Goal: Communication & Community: Share content

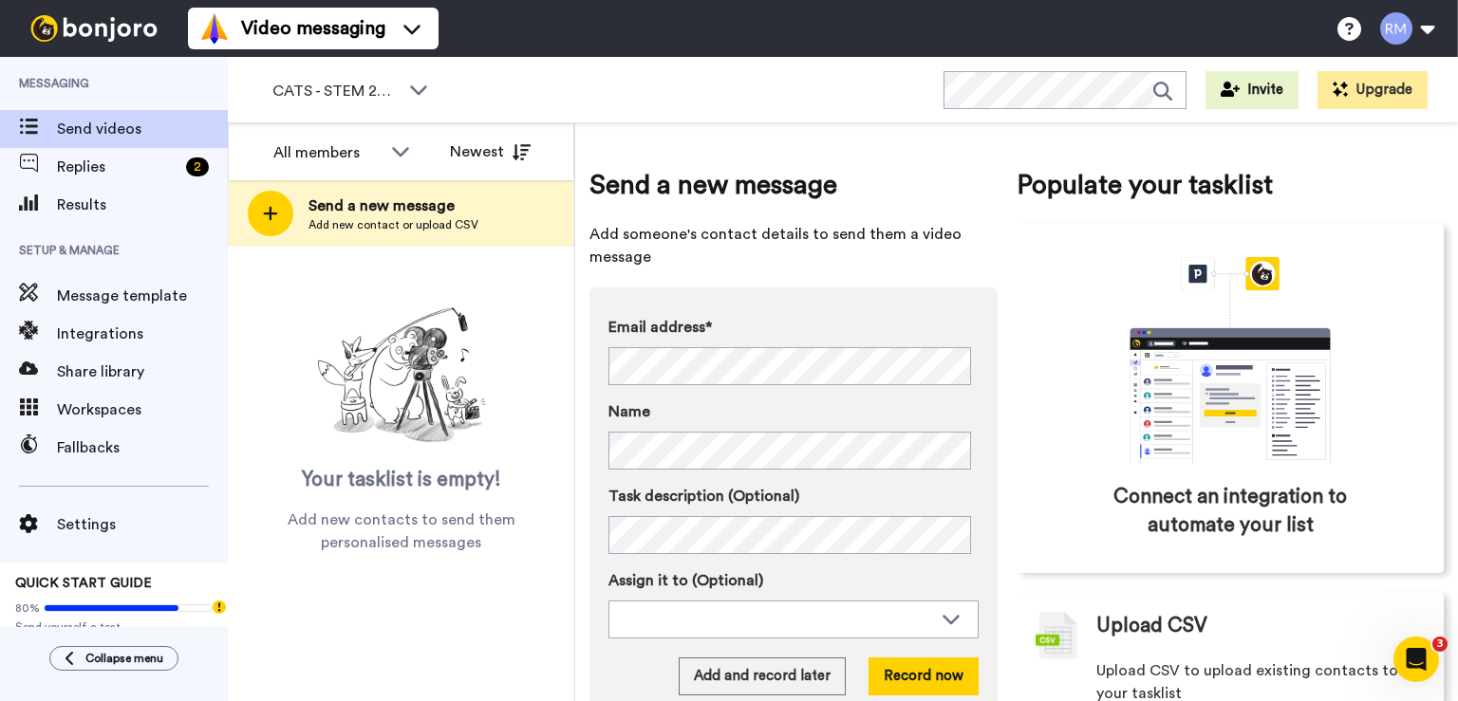
click at [736, 6] on div "Video messaging Help docs Settings" at bounding box center [823, 28] width 1270 height 57
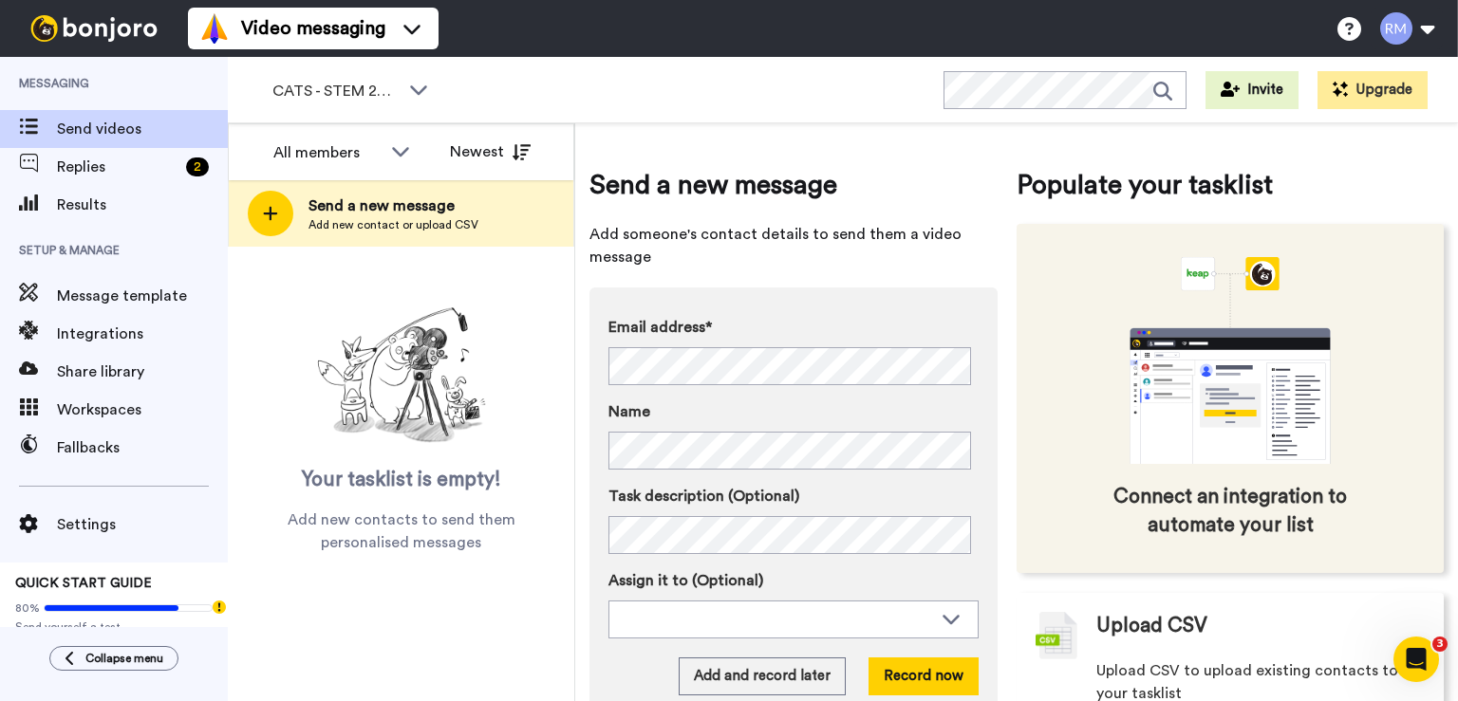
click at [1348, 341] on icon "animation" at bounding box center [1230, 360] width 285 height 207
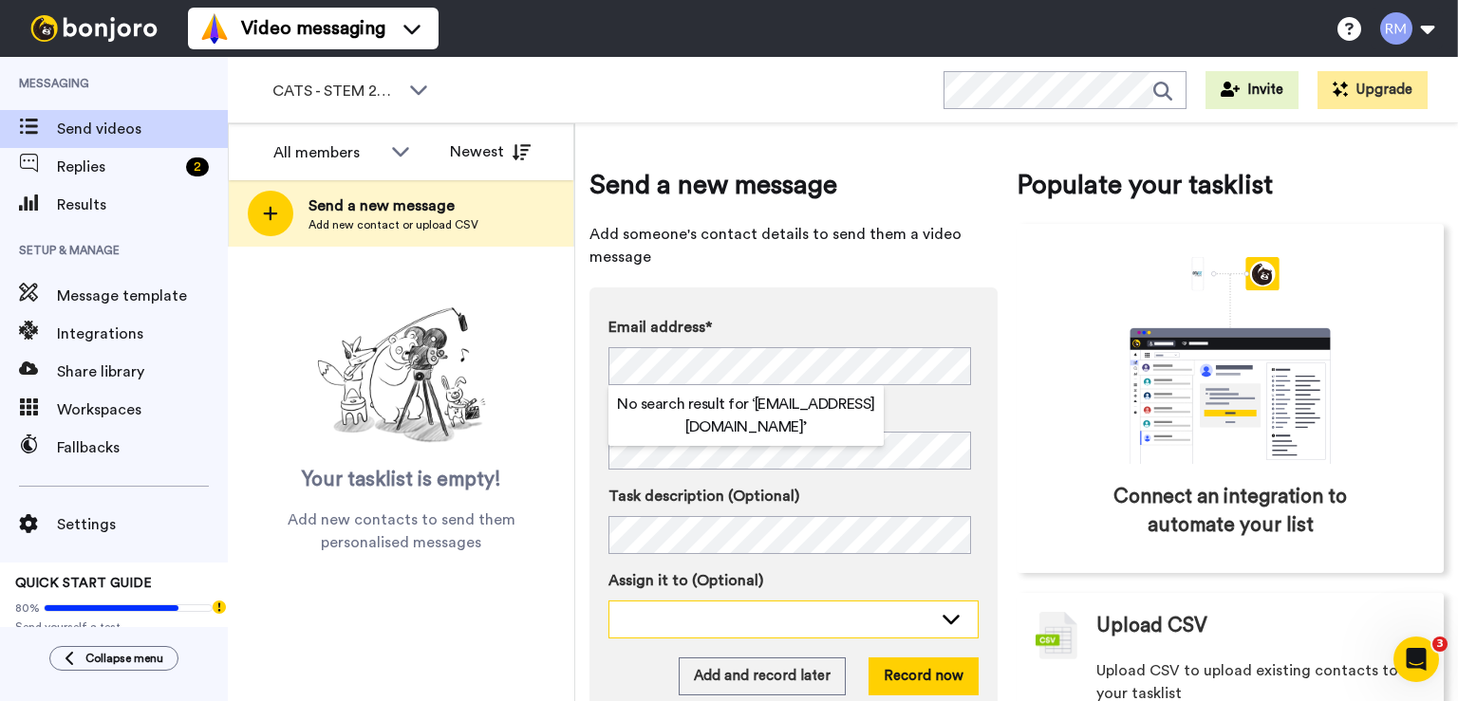
click at [712, 612] on div at bounding box center [779, 618] width 308 height 19
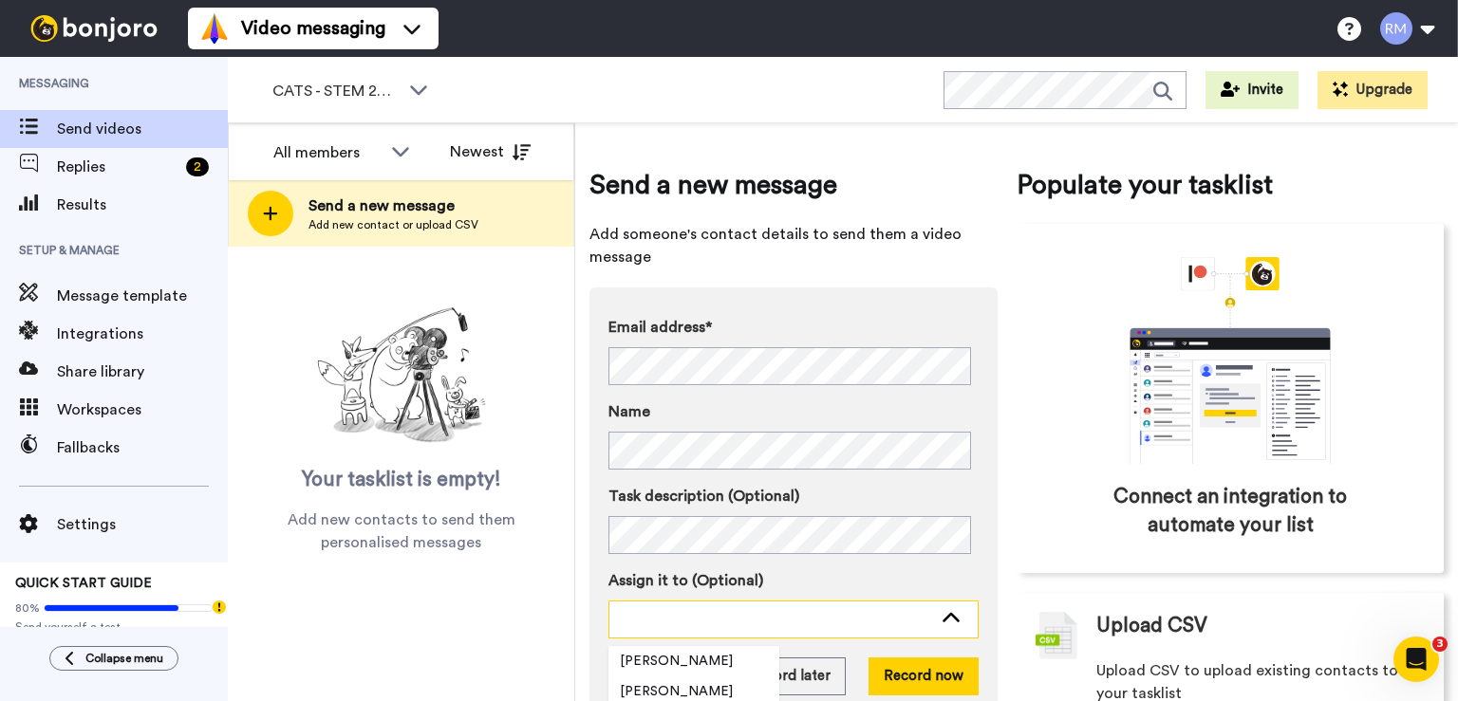
click at [712, 612] on div at bounding box center [779, 618] width 308 height 19
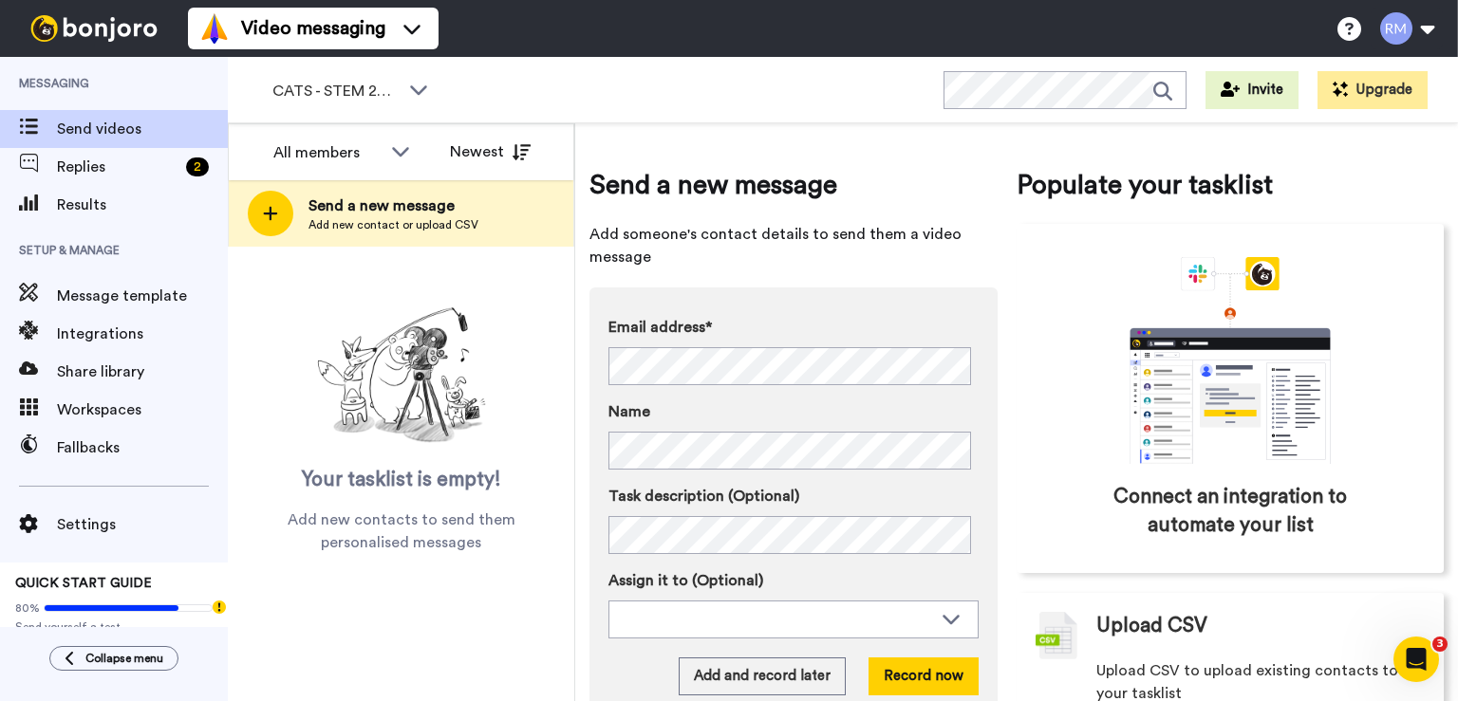
scroll to position [56, 0]
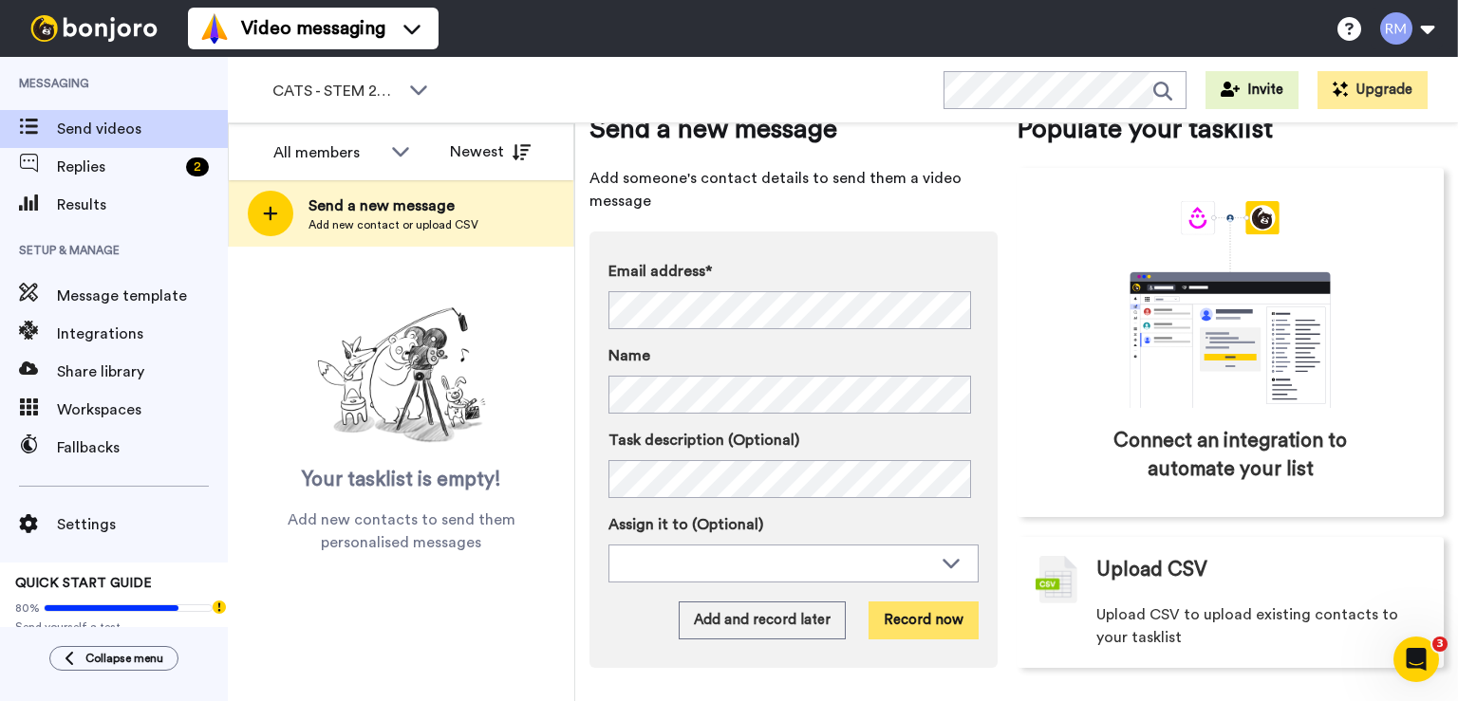
click at [886, 626] on button "Record now" at bounding box center [923, 621] width 110 height 38
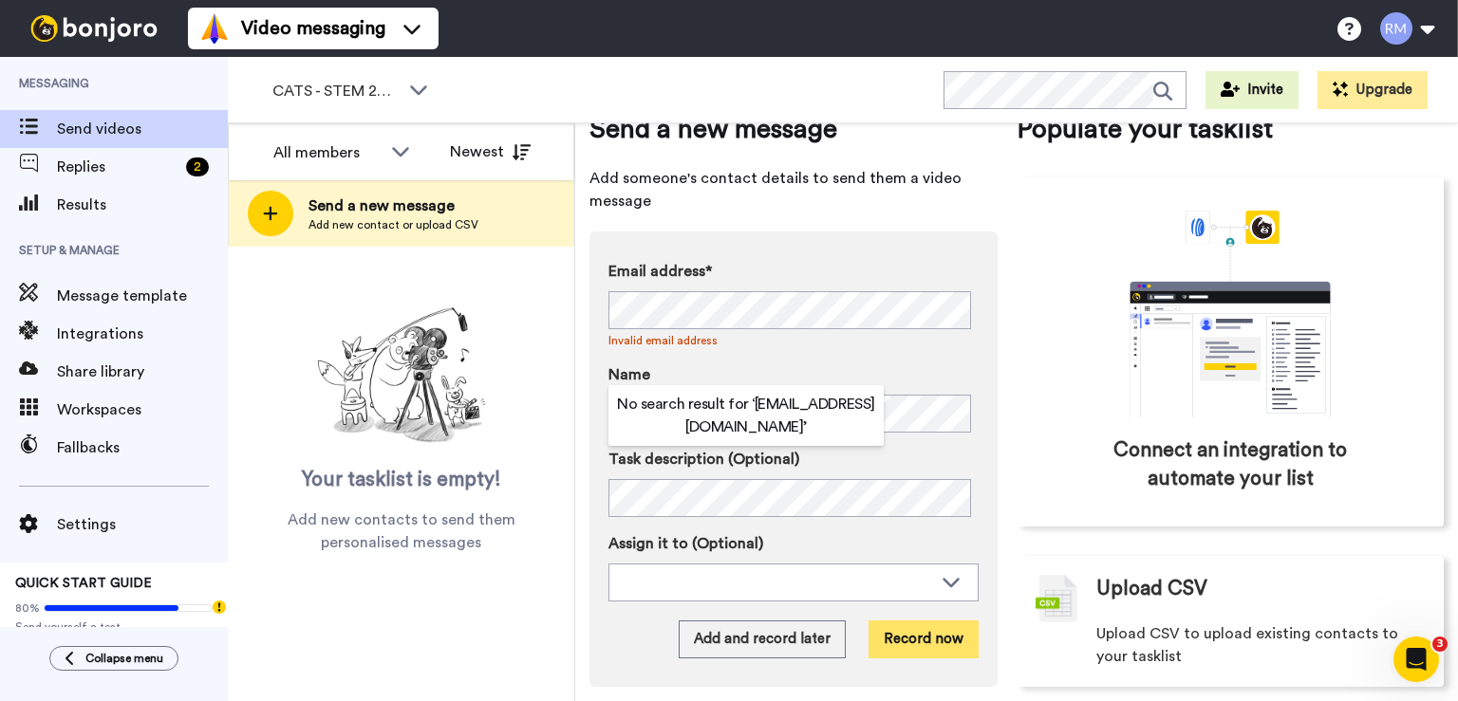
click at [903, 638] on button "Record now" at bounding box center [923, 640] width 110 height 38
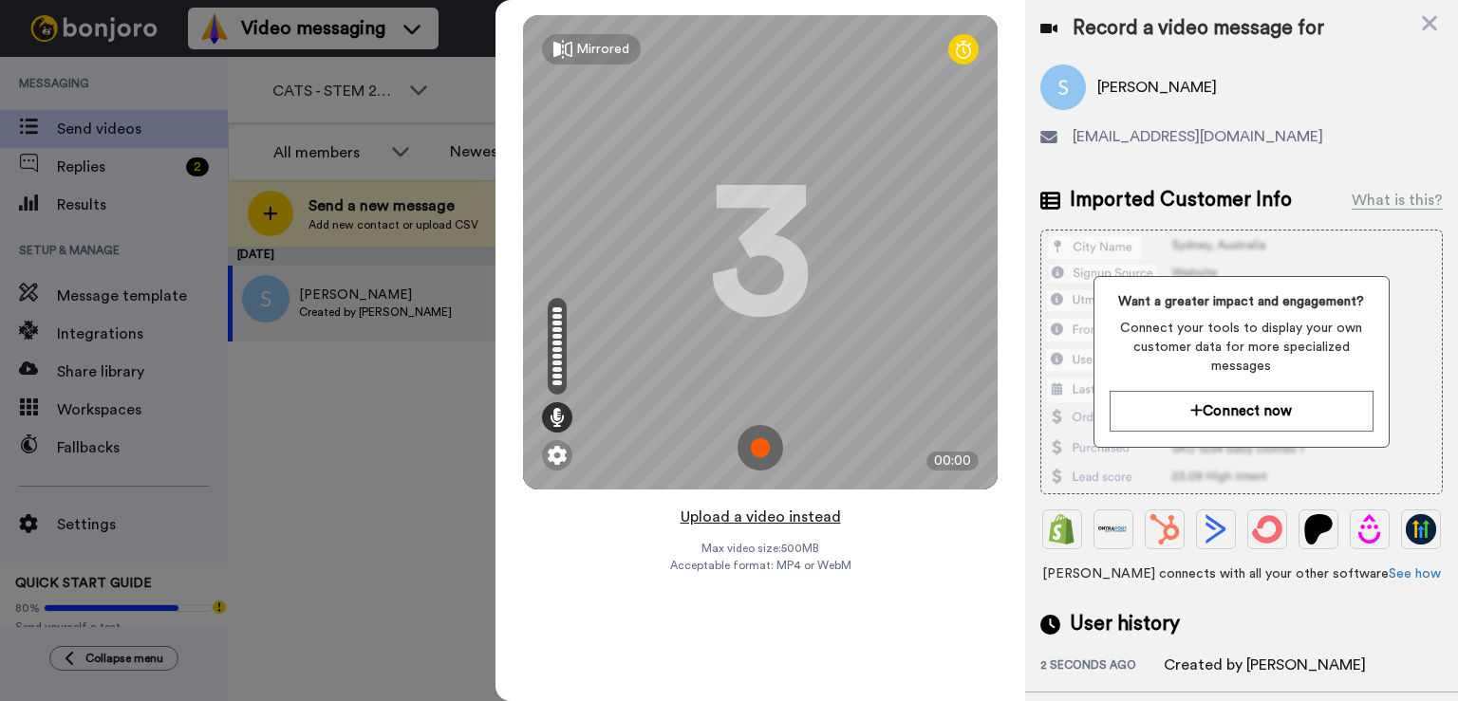
click at [767, 518] on button "Upload a video instead" at bounding box center [761, 517] width 172 height 25
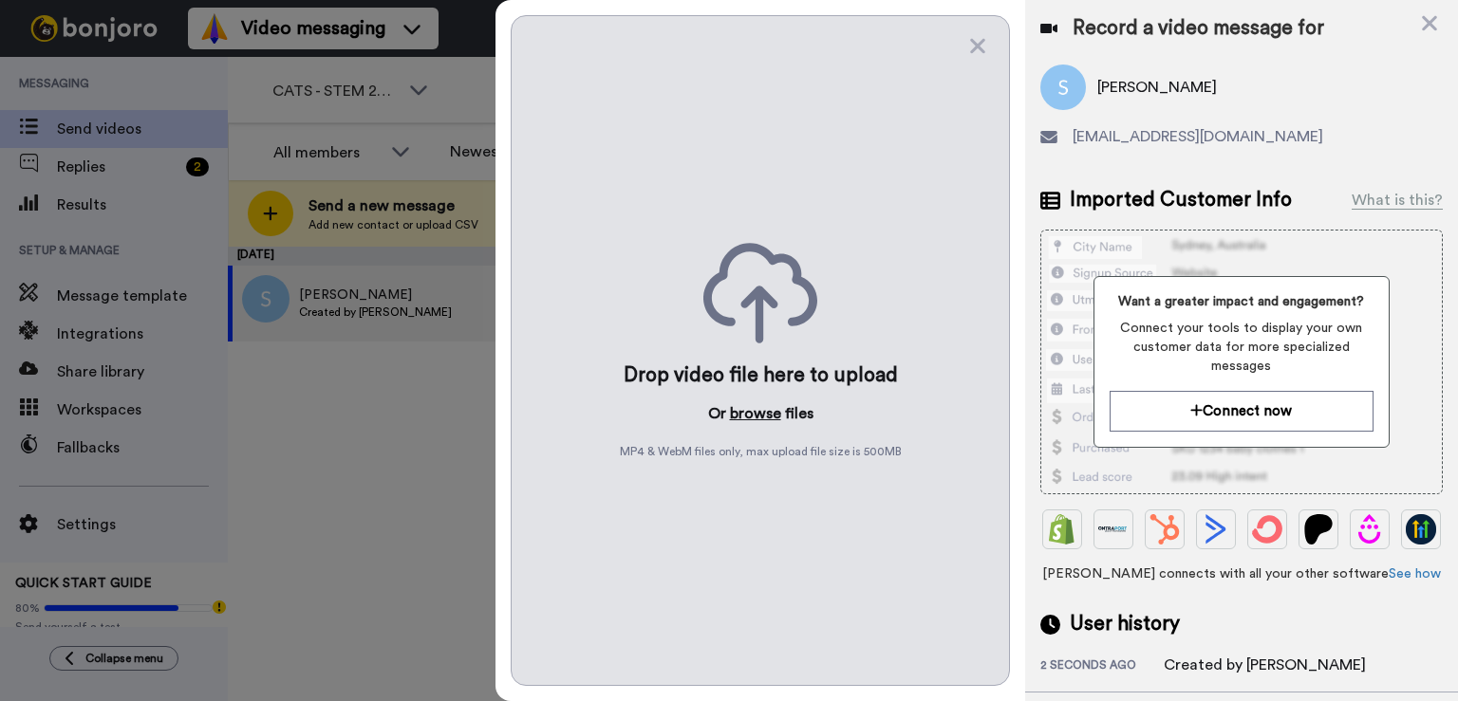
click at [760, 417] on button "browse" at bounding box center [755, 413] width 51 height 23
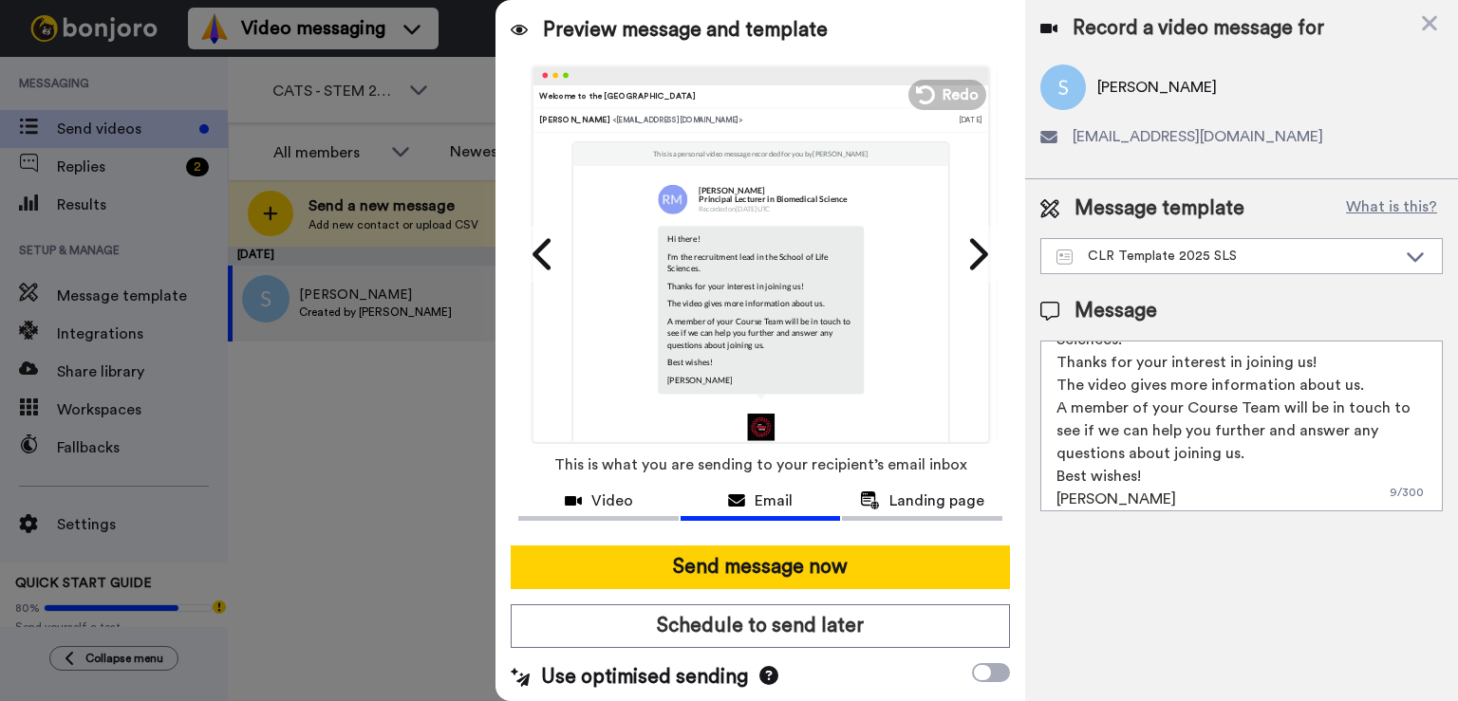
scroll to position [73, 0]
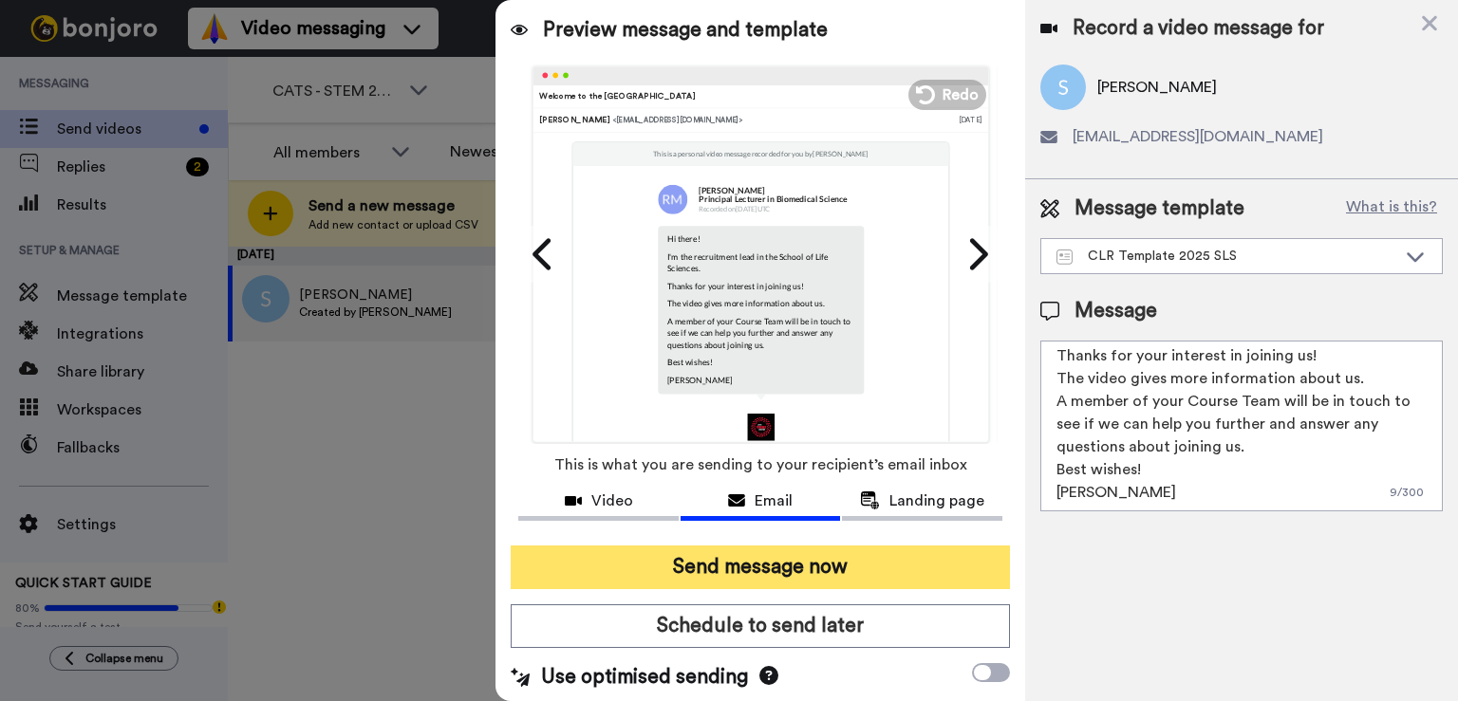
click at [813, 583] on button "Send message now" at bounding box center [760, 568] width 499 height 44
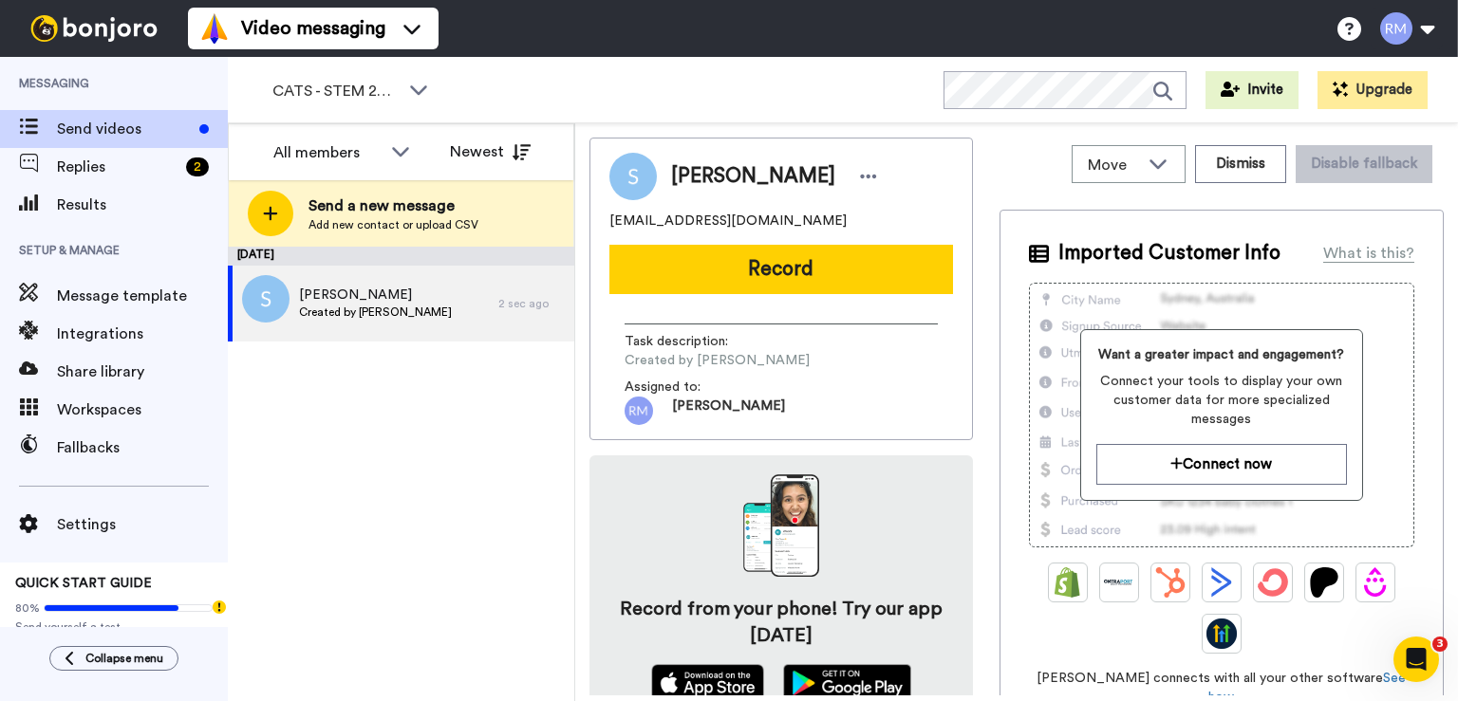
scroll to position [0, 0]
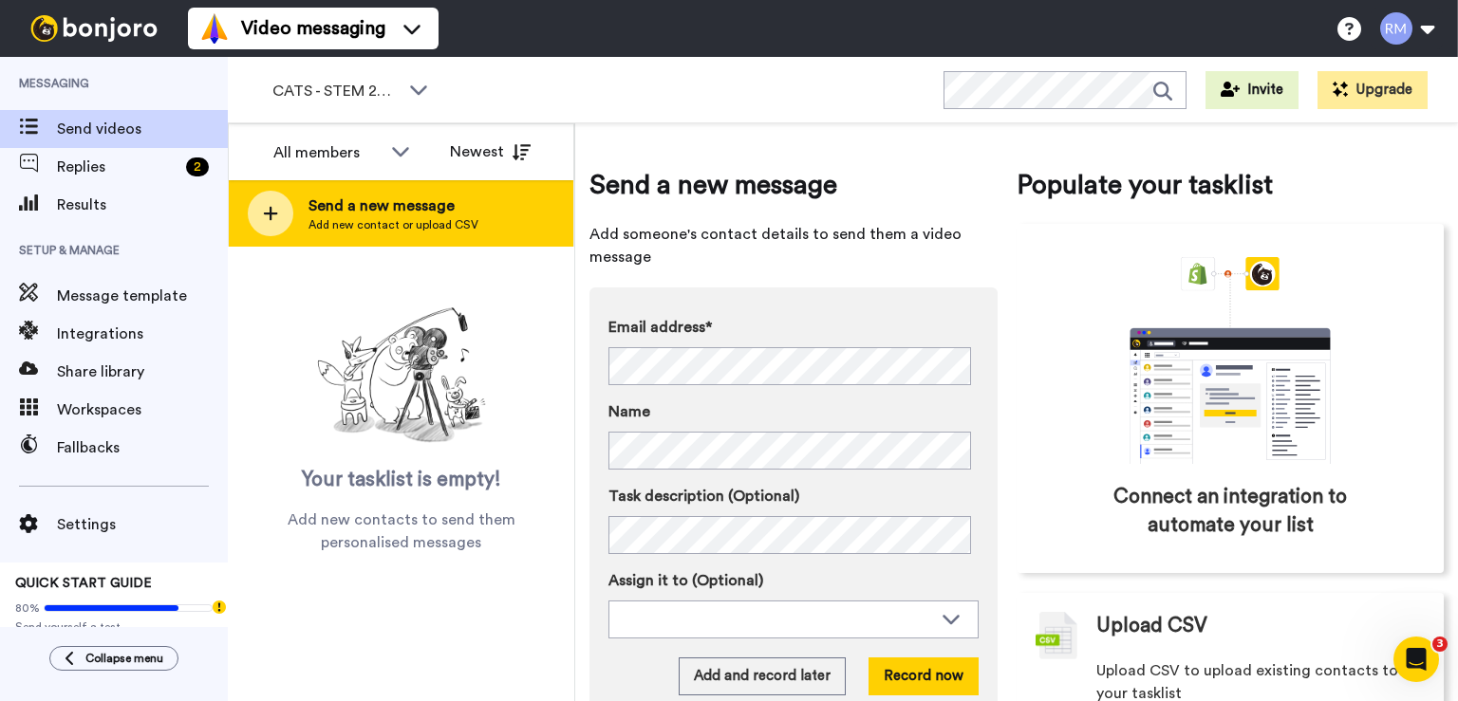
click at [402, 223] on span "Add new contact or upload CSV" at bounding box center [393, 224] width 170 height 15
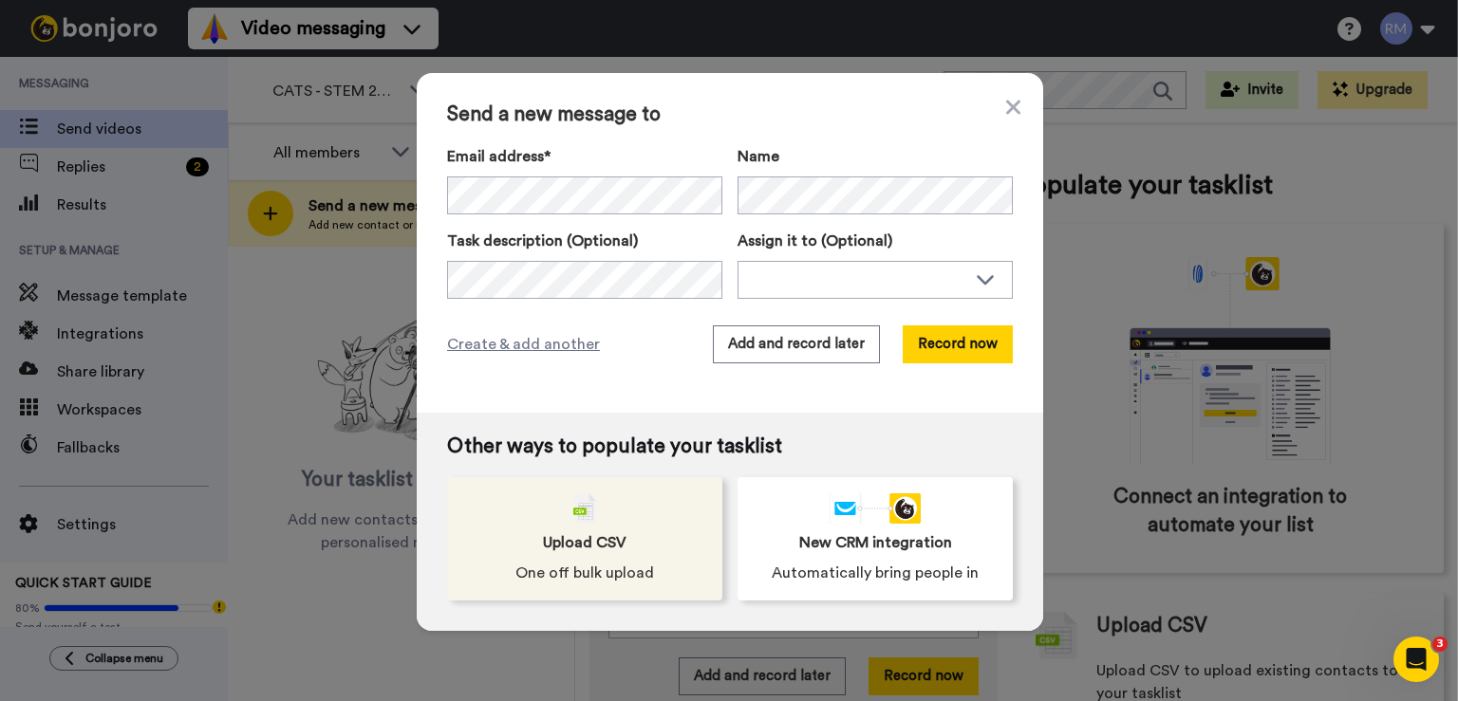
click at [598, 507] on div "Upload CSV One off bulk upload" at bounding box center [584, 538] width 275 height 123
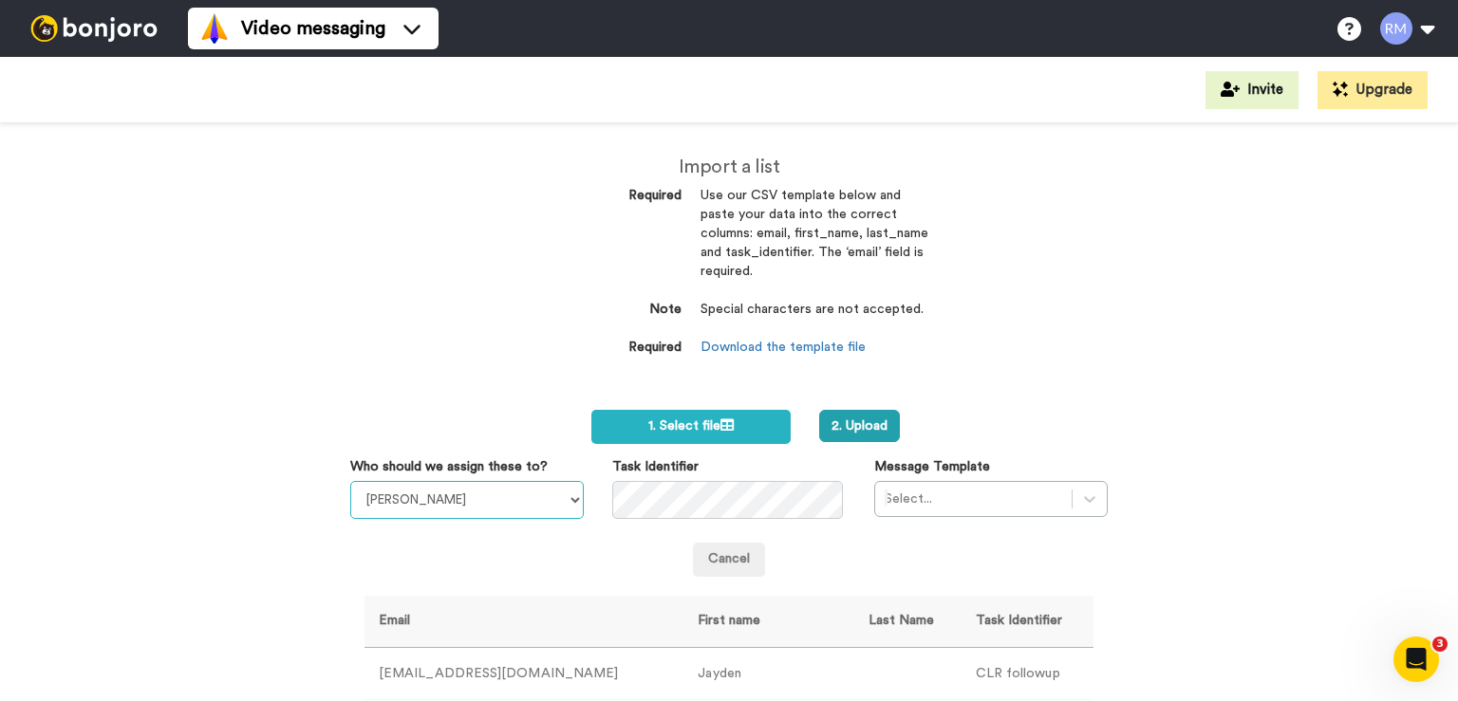
select select "cc989ea7-7c73-4554-85b5-d2c1a182fb38"
click option "[PERSON_NAME]" at bounding box center [0, 0] width 0 height 0
click at [965, 499] on div "Select..." at bounding box center [990, 499] width 233 height 36
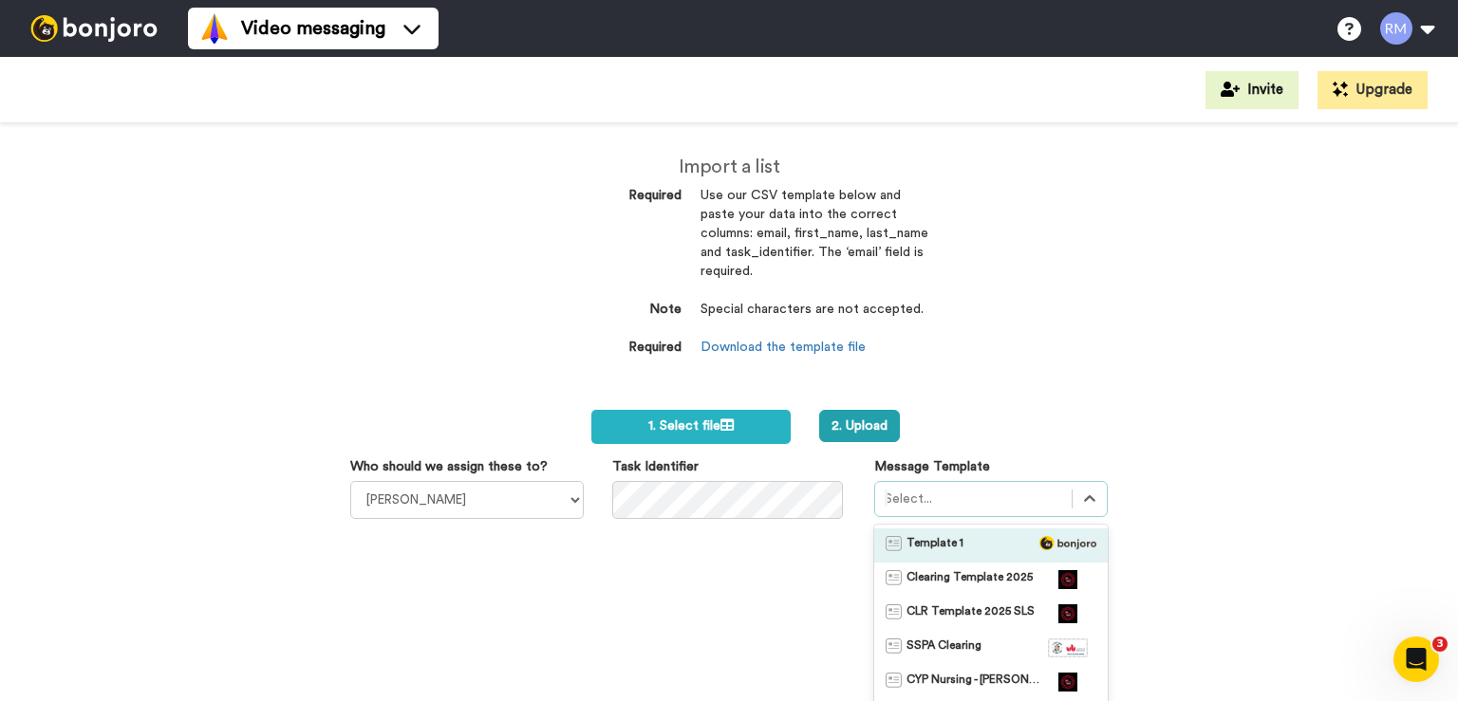
scroll to position [115, 0]
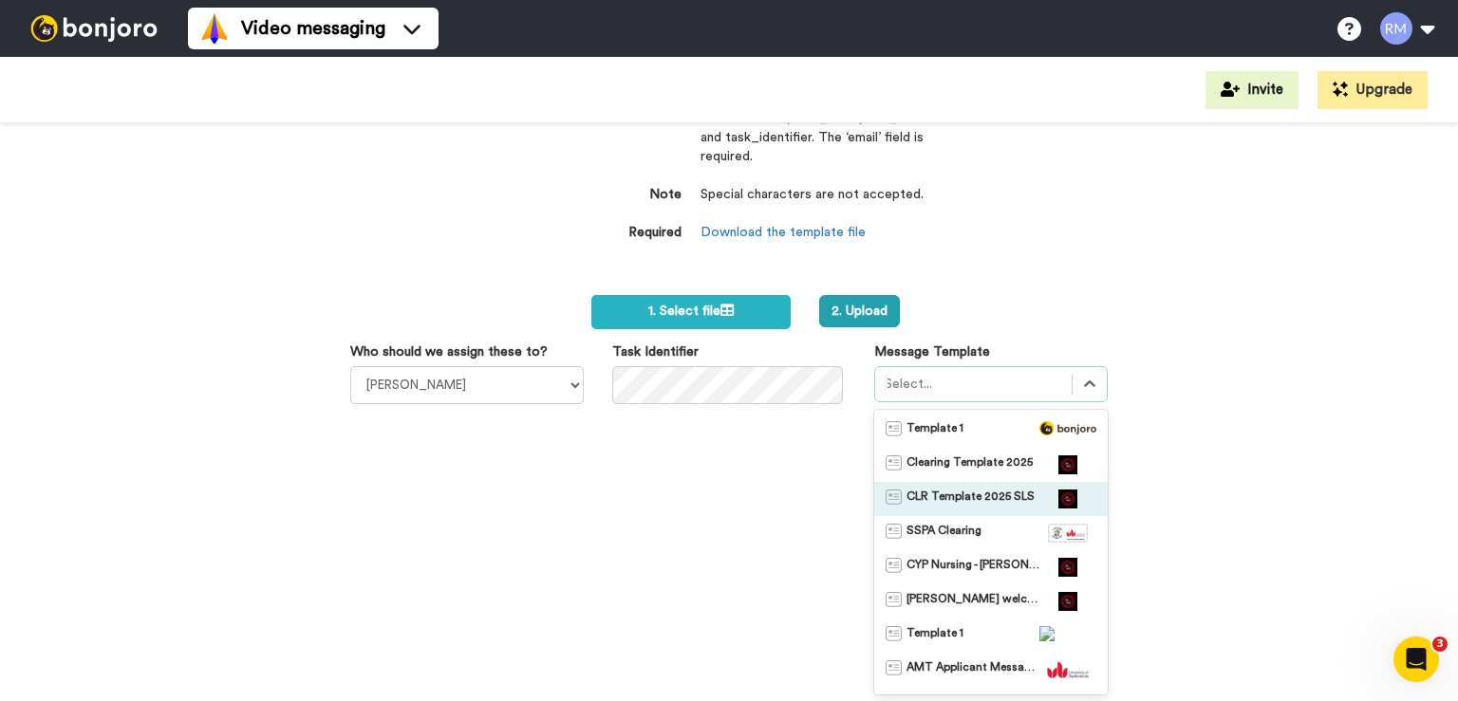
click at [966, 493] on span "CLR Template 2025 SLS" at bounding box center [970, 499] width 128 height 19
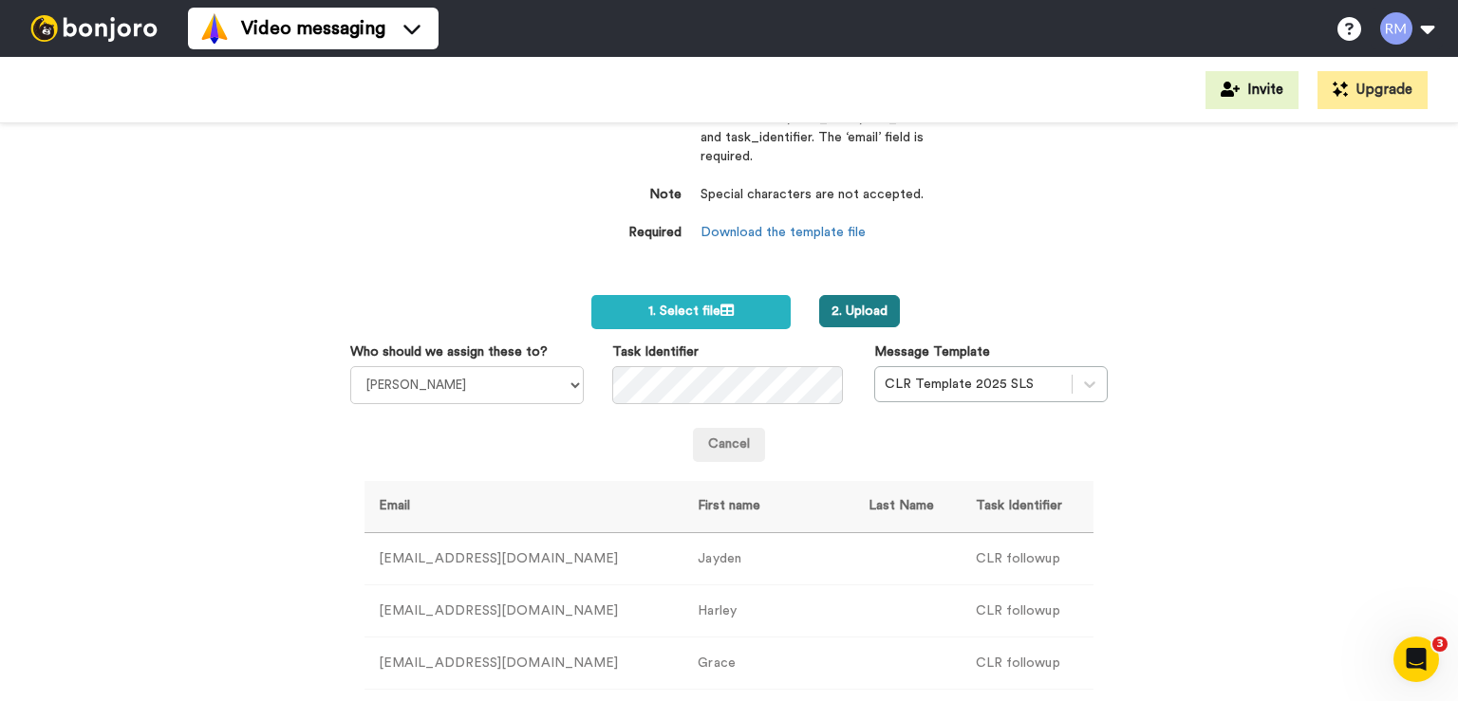
click at [845, 305] on button "2. Upload" at bounding box center [859, 311] width 81 height 32
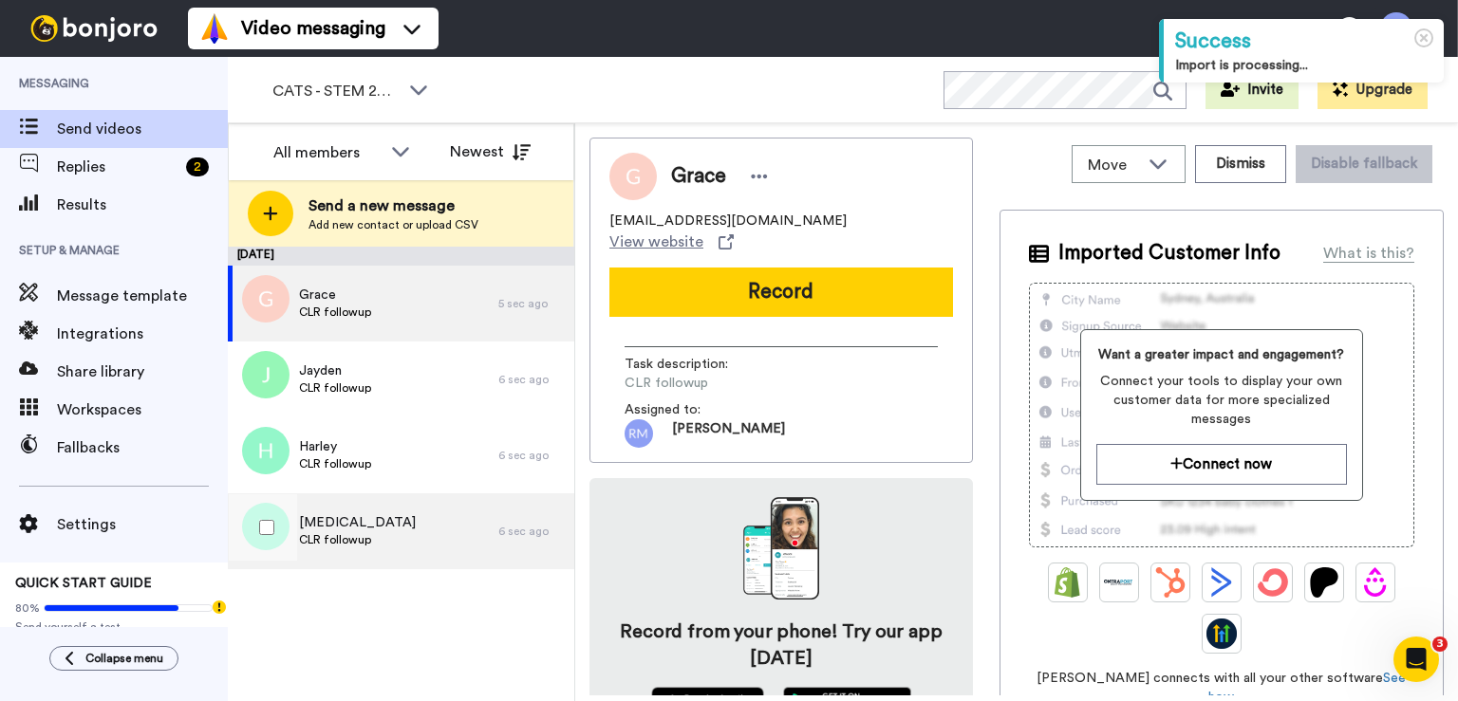
click at [343, 559] on div "Kyra CLR followup" at bounding box center [363, 532] width 270 height 76
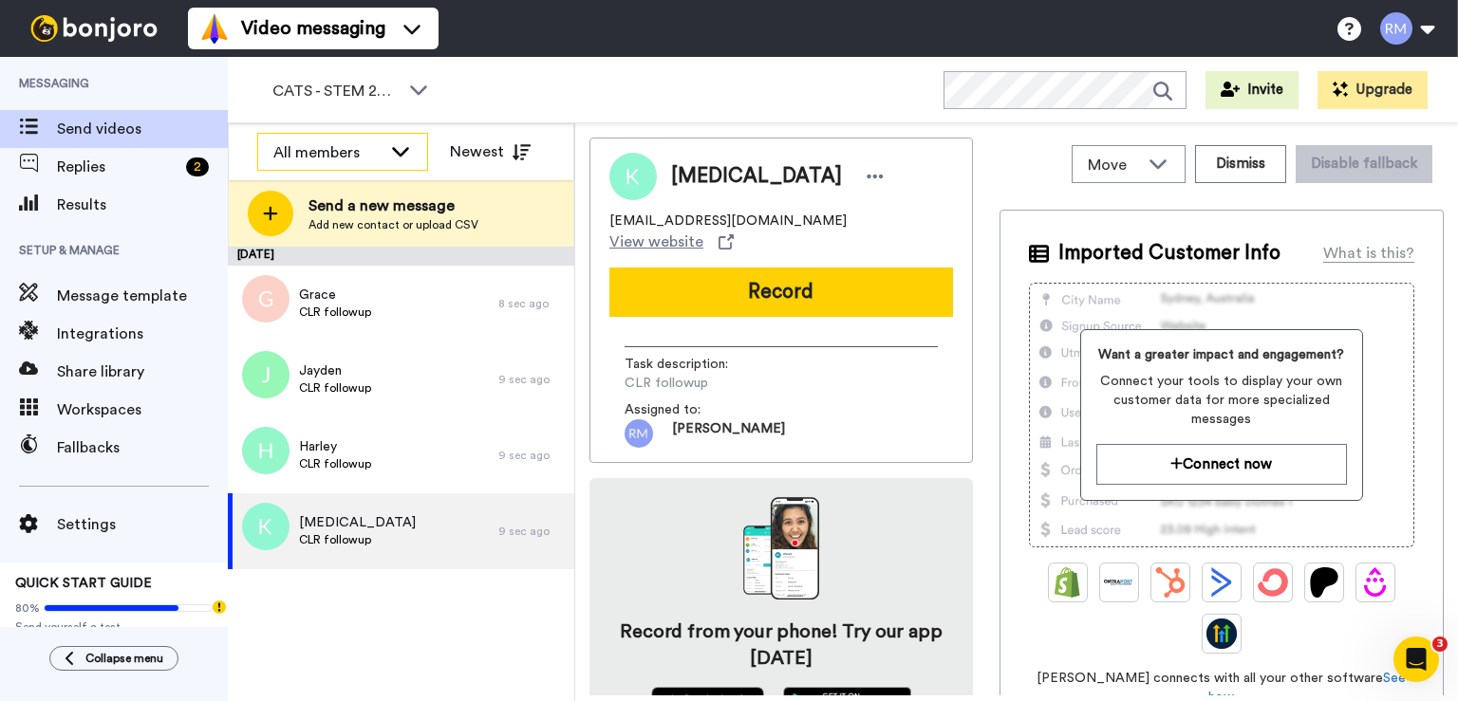
click at [340, 149] on div "All members" at bounding box center [327, 152] width 108 height 23
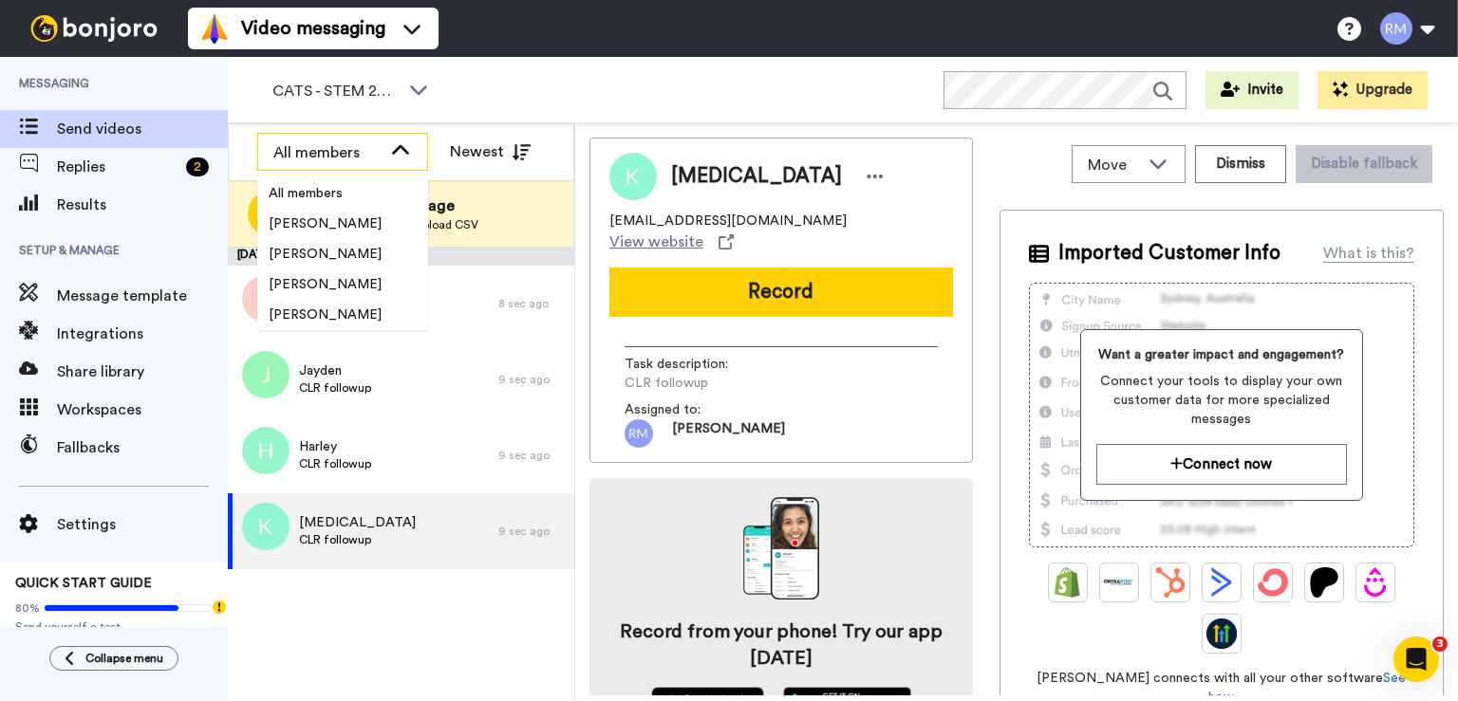
click at [340, 149] on div "All members" at bounding box center [327, 152] width 108 height 23
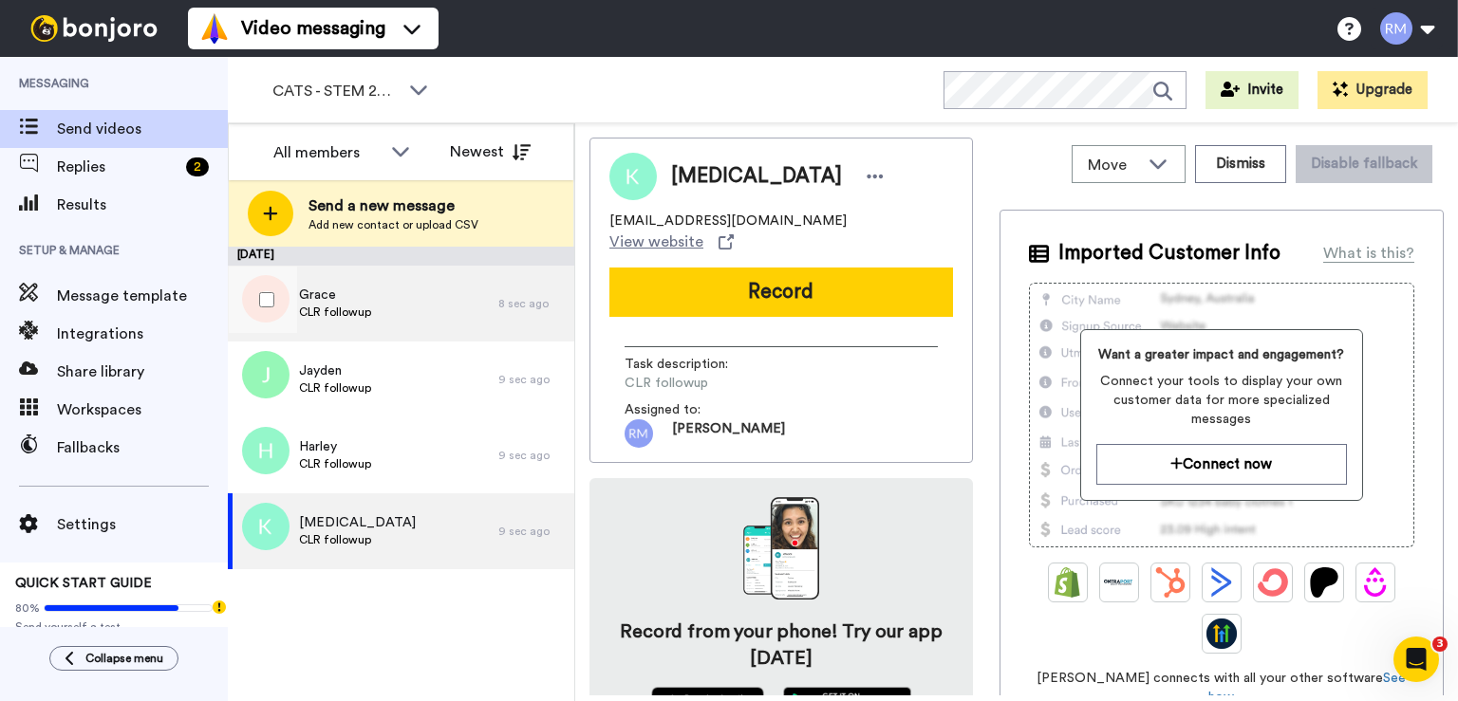
click at [411, 306] on div "Grace CLR followup" at bounding box center [363, 304] width 270 height 76
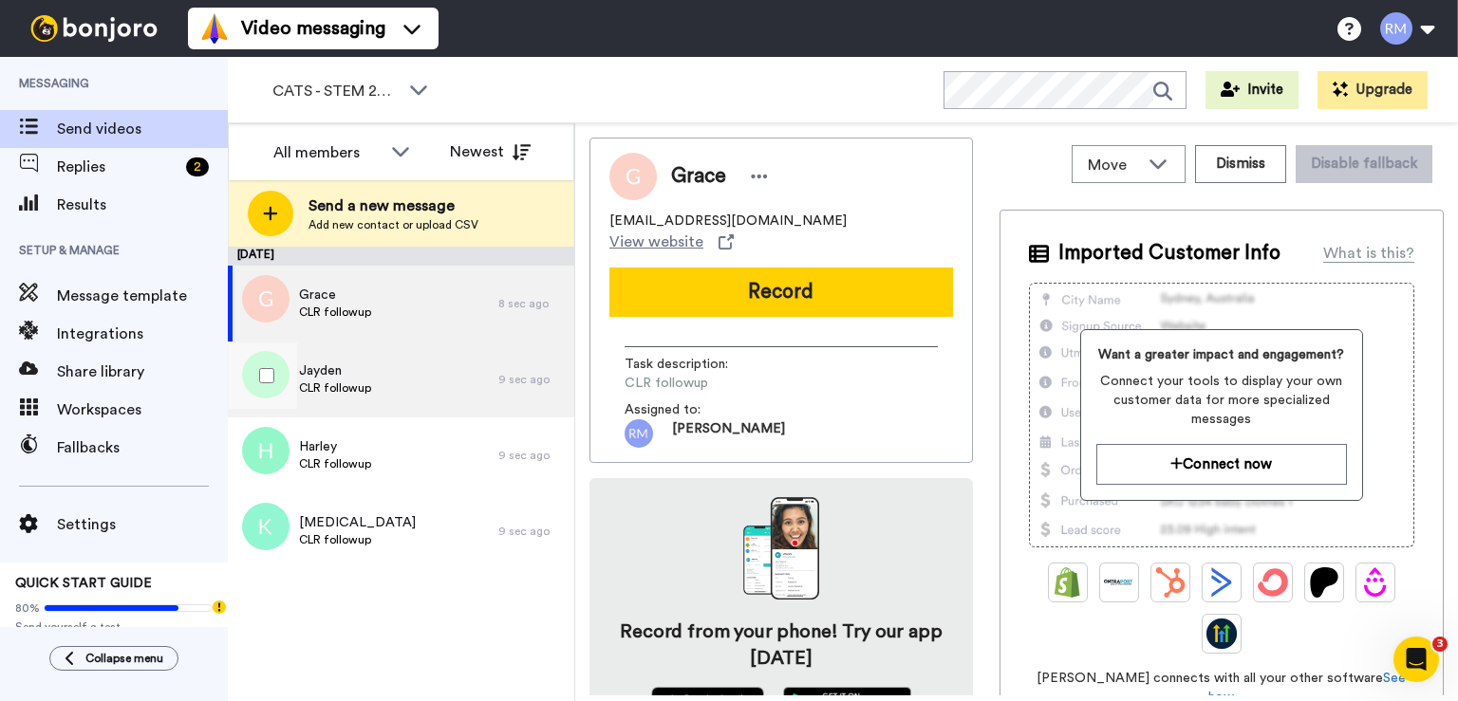
click at [305, 382] on span "CLR followup" at bounding box center [335, 388] width 72 height 15
click at [309, 309] on span "CLR followup" at bounding box center [335, 312] width 72 height 15
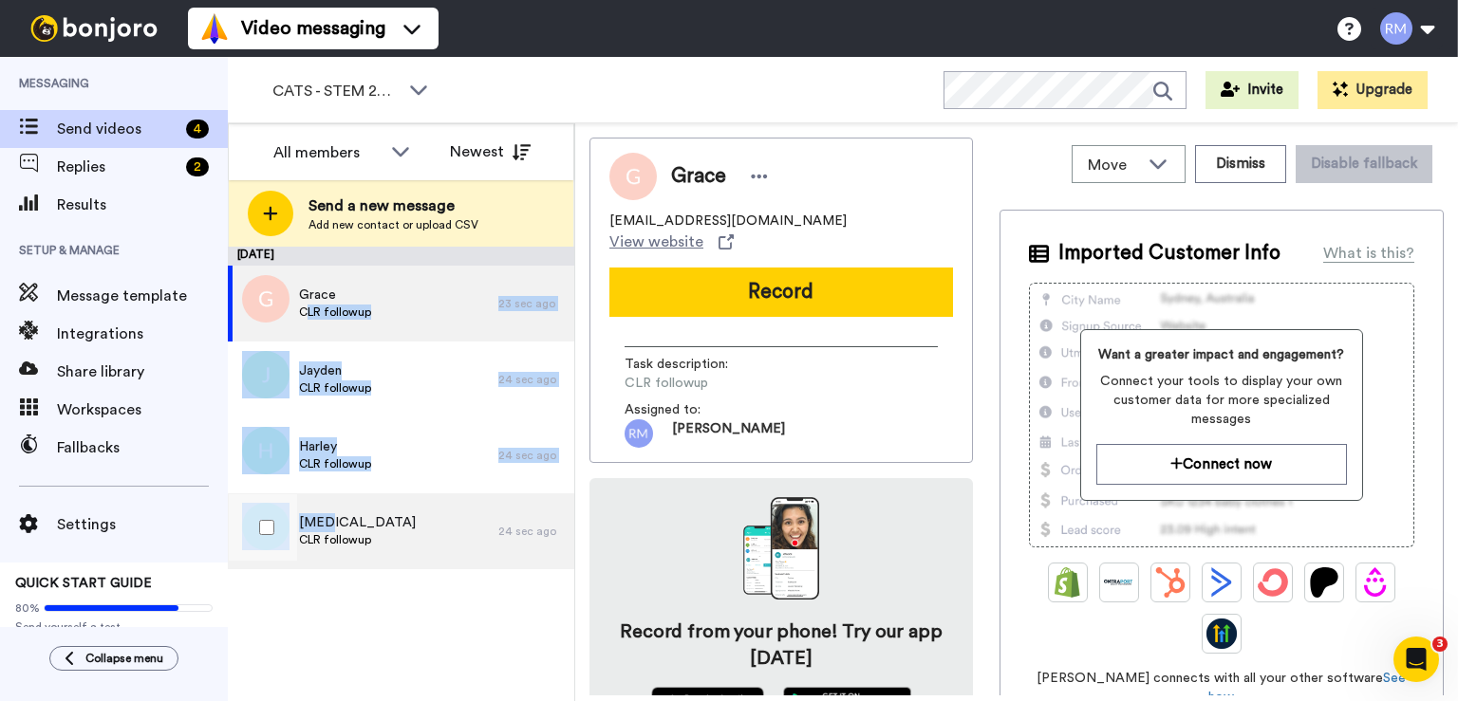
click at [377, 513] on div "Kyra CLR followup" at bounding box center [363, 532] width 270 height 76
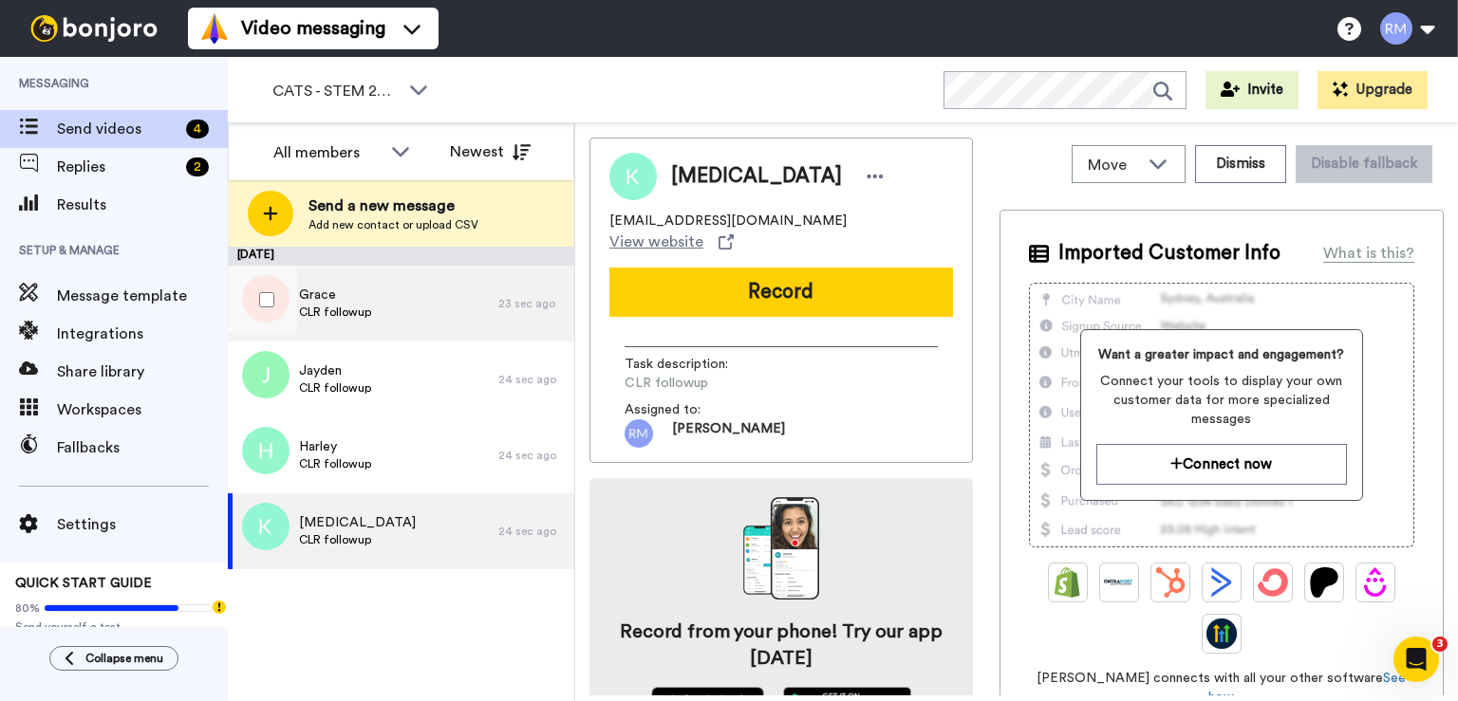
click at [378, 303] on div "Grace CLR followup" at bounding box center [363, 304] width 270 height 76
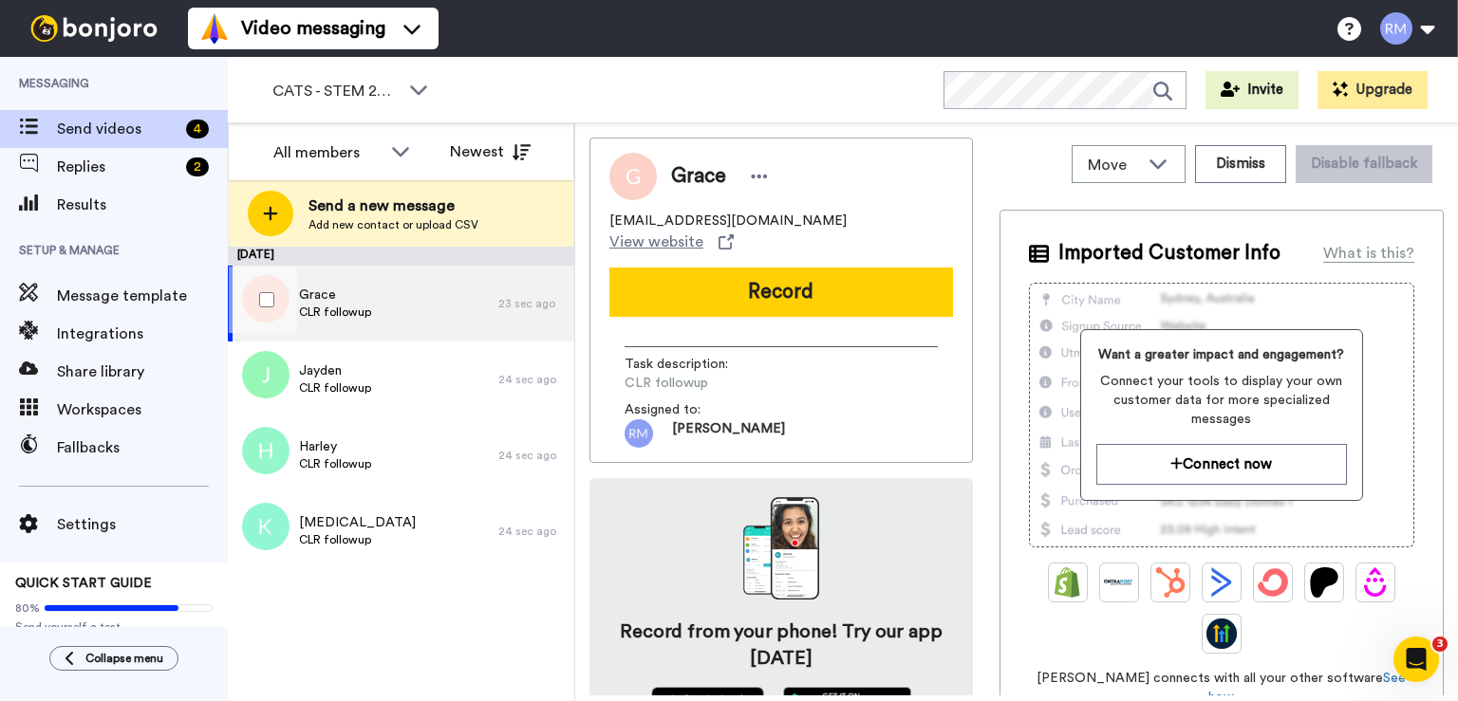
click at [424, 320] on div "Grace CLR followup" at bounding box center [363, 304] width 270 height 76
click at [404, 146] on icon at bounding box center [400, 150] width 23 height 19
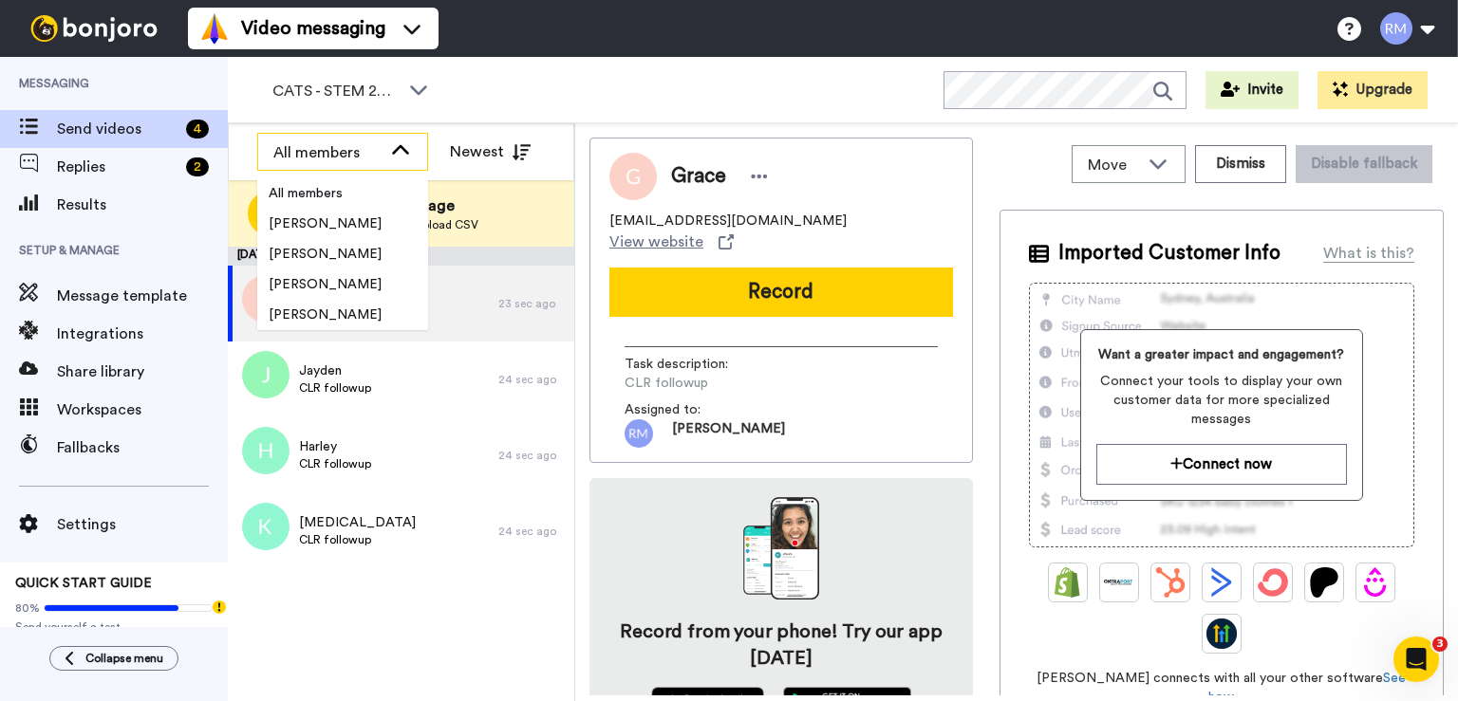
click at [404, 146] on icon at bounding box center [400, 150] width 23 height 19
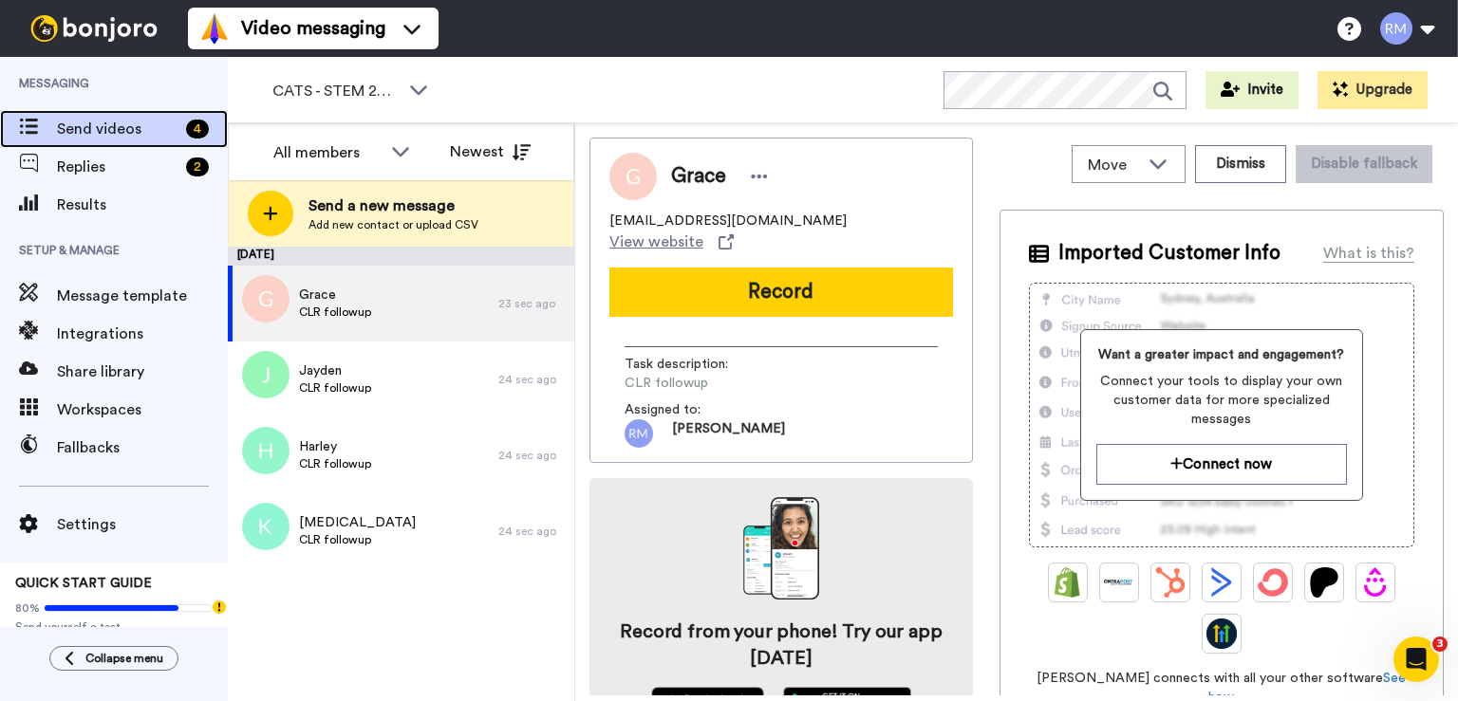
click at [108, 135] on span "Send videos" at bounding box center [117, 129] width 121 height 23
click at [1426, 30] on button at bounding box center [1407, 29] width 72 height 42
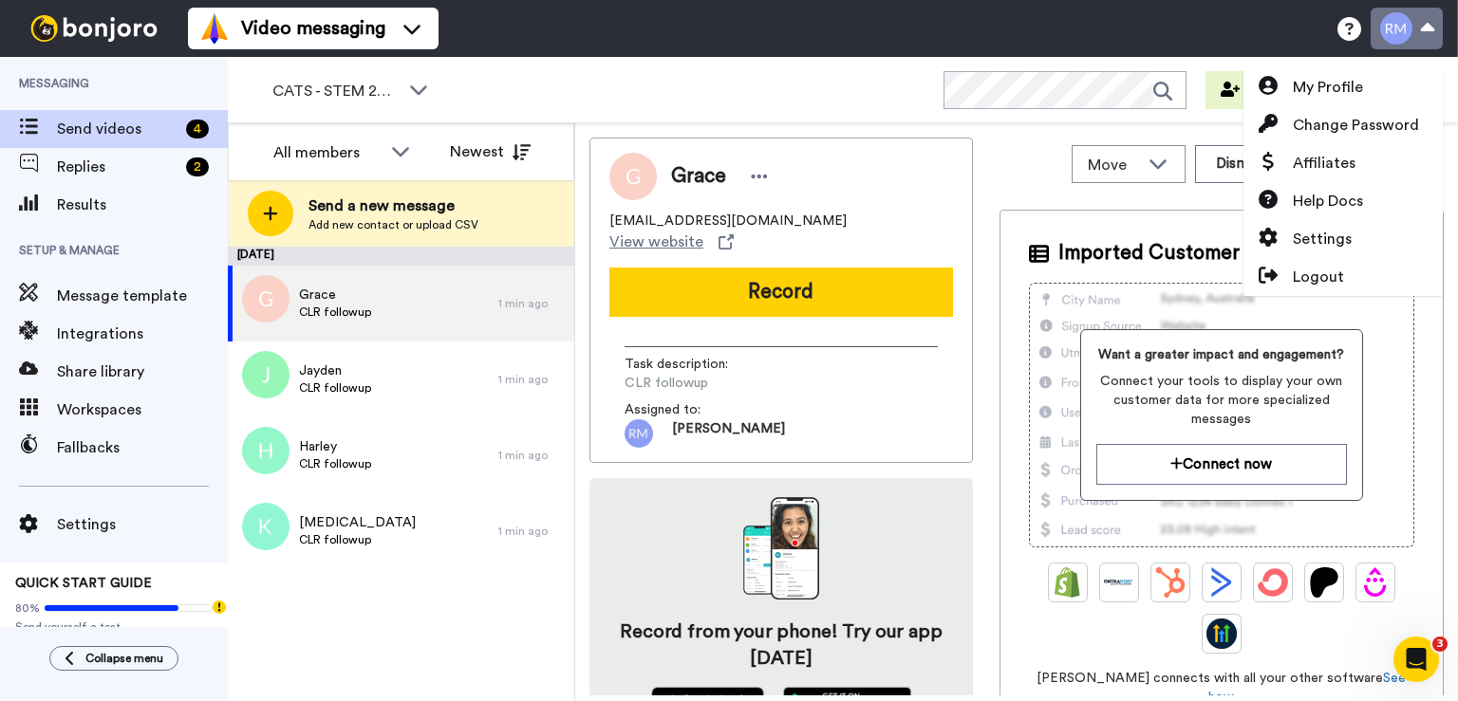
click at [1426, 30] on button at bounding box center [1407, 29] width 72 height 42
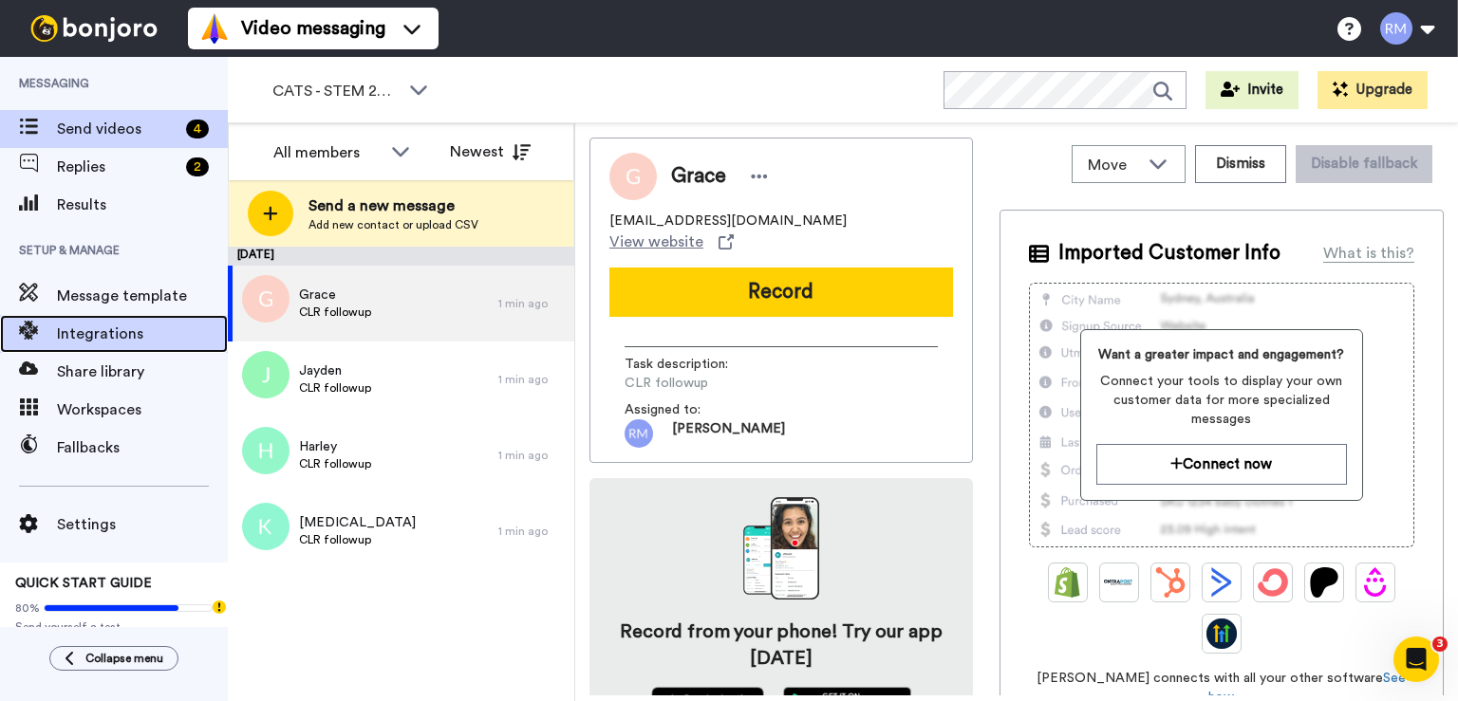
click at [78, 328] on span "Integrations" at bounding box center [142, 334] width 171 height 23
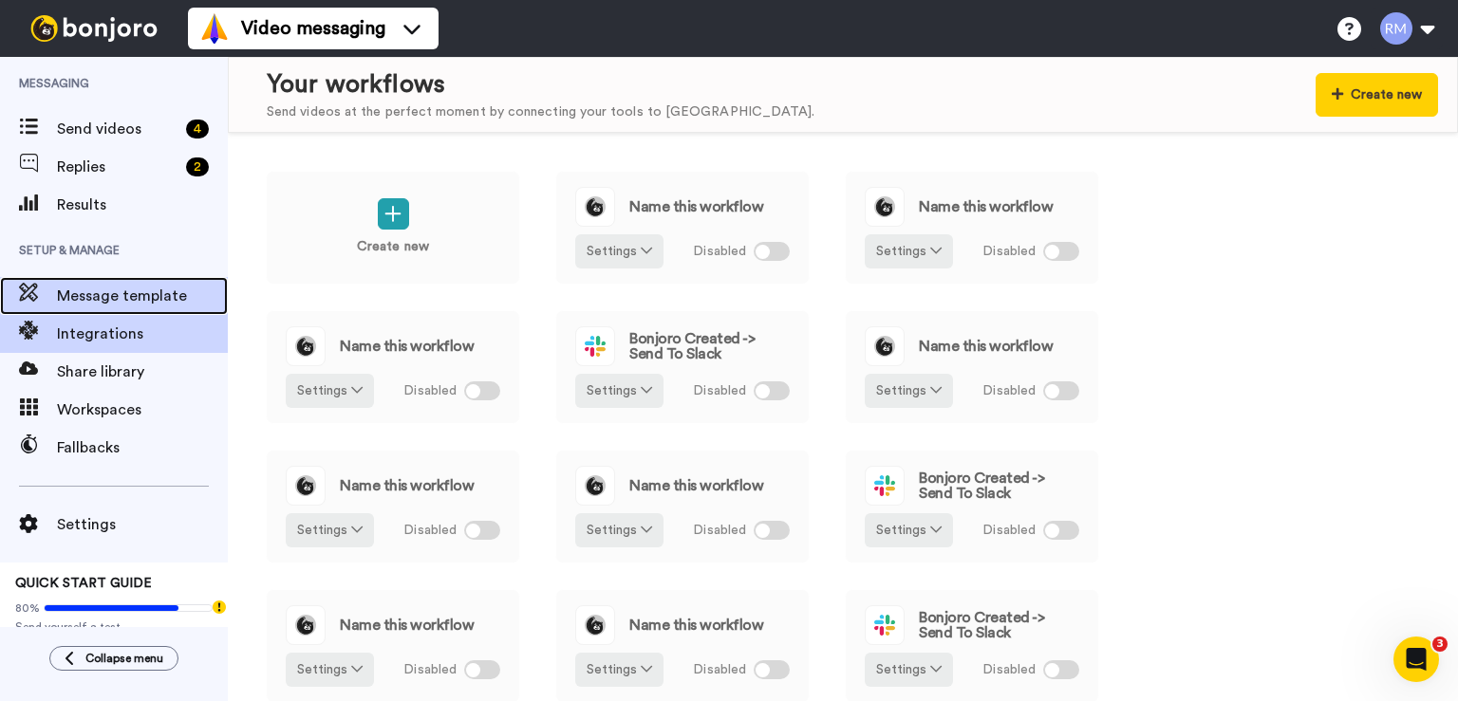
click at [90, 294] on span "Message template" at bounding box center [142, 296] width 171 height 23
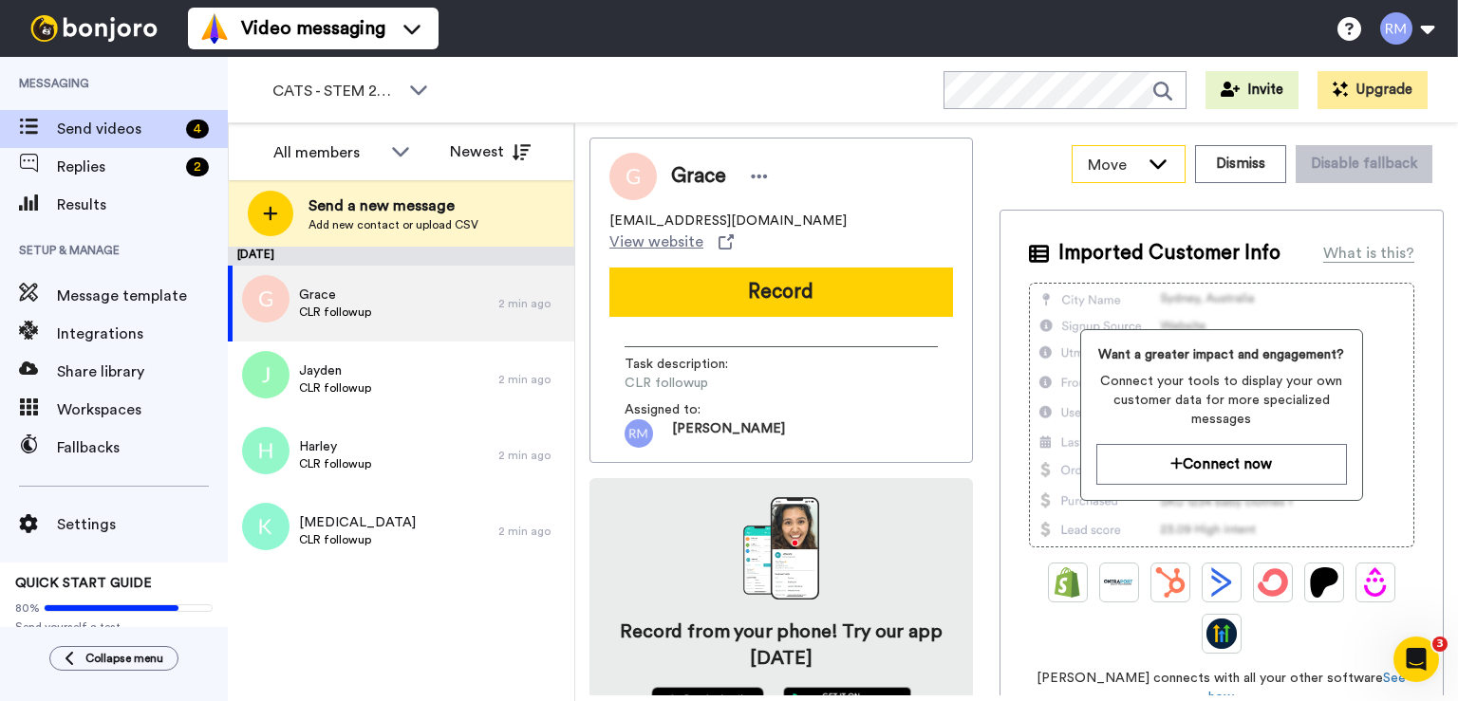
click at [1158, 167] on div "Move" at bounding box center [1128, 164] width 112 height 36
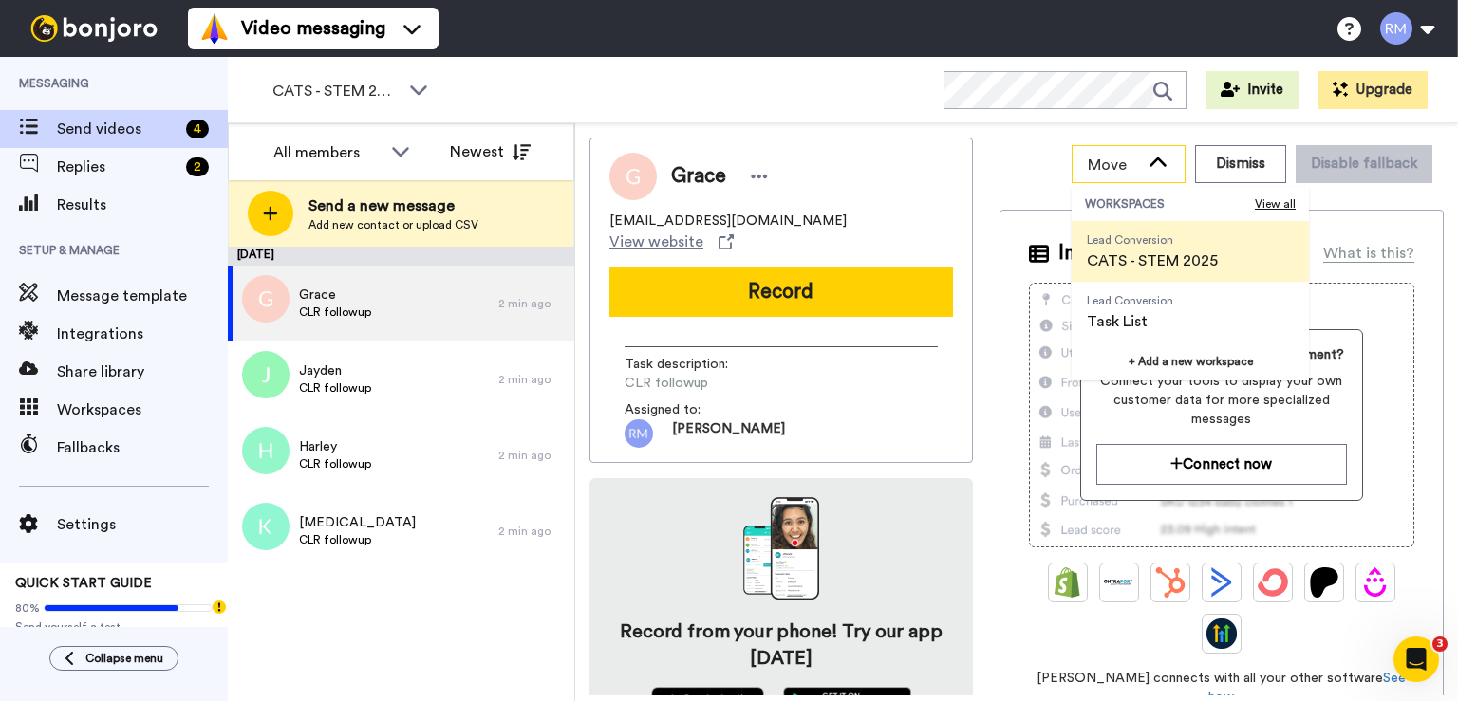
click at [1158, 167] on div "Move" at bounding box center [1128, 164] width 112 height 36
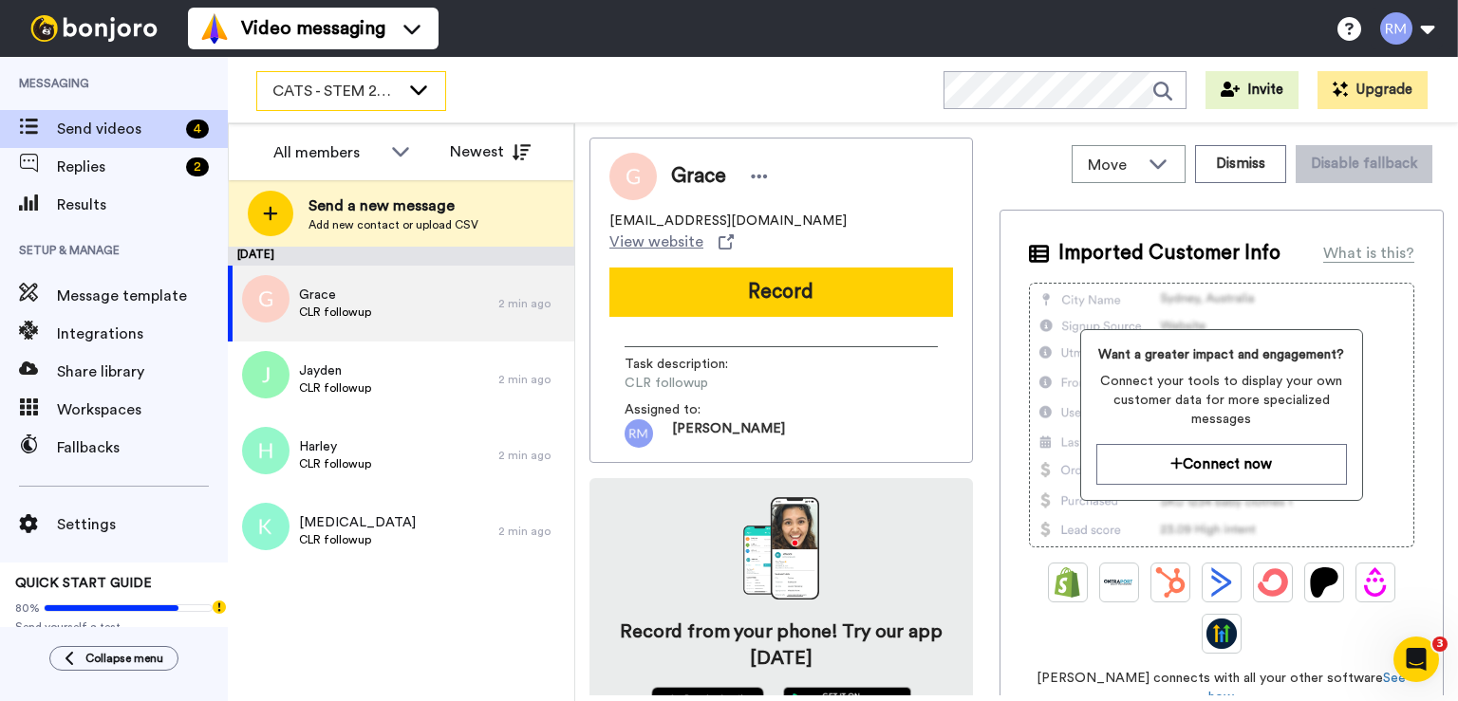
click at [411, 101] on div "CATS - STEM 2025" at bounding box center [351, 91] width 188 height 38
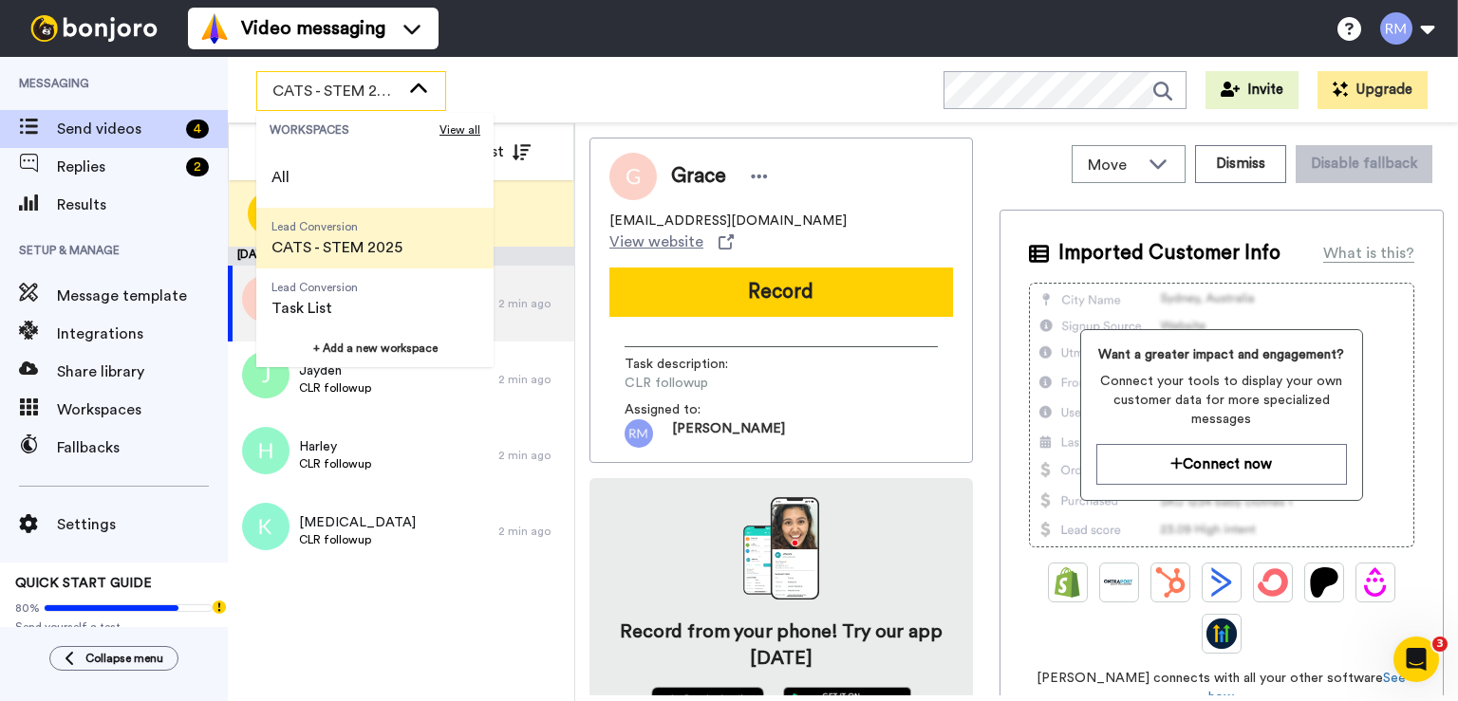
click at [411, 101] on div "CATS - STEM 2025" at bounding box center [351, 91] width 188 height 38
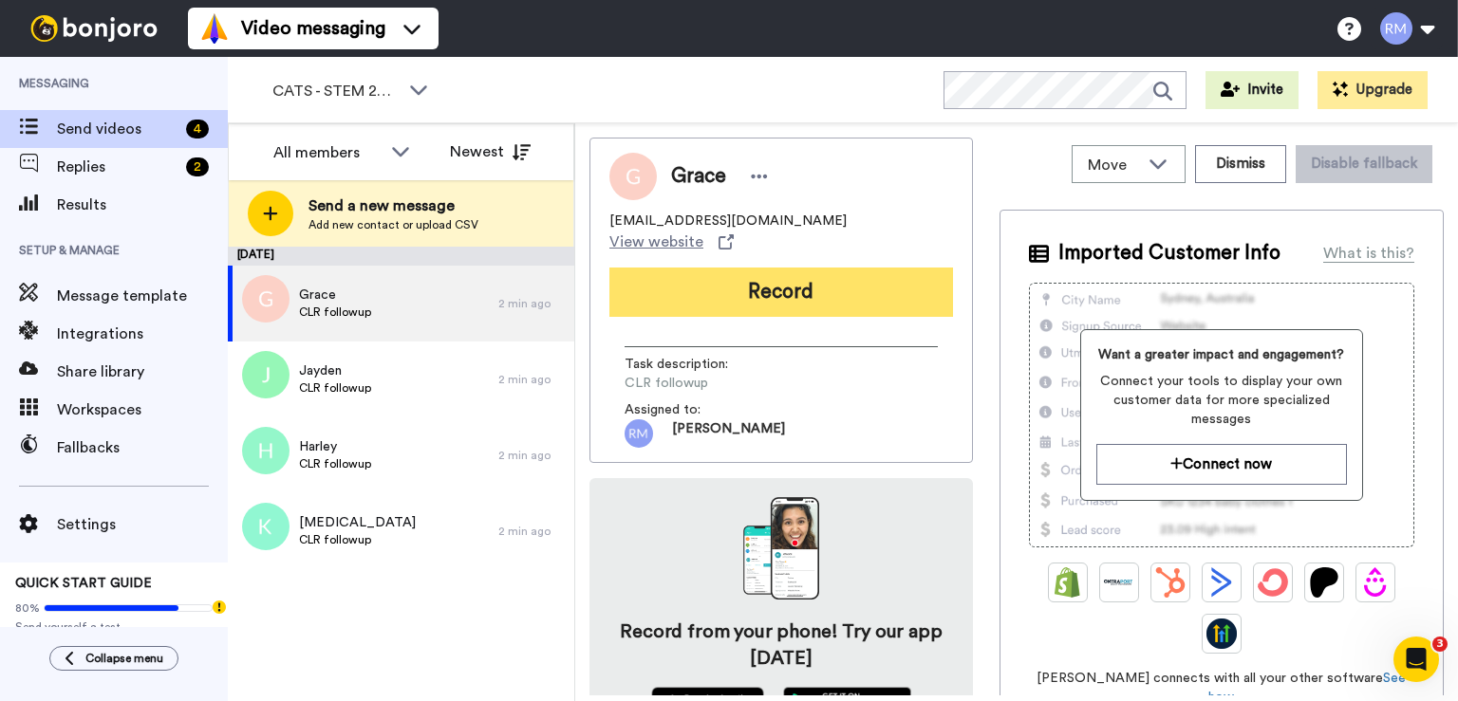
click at [849, 268] on button "Record" at bounding box center [781, 292] width 344 height 49
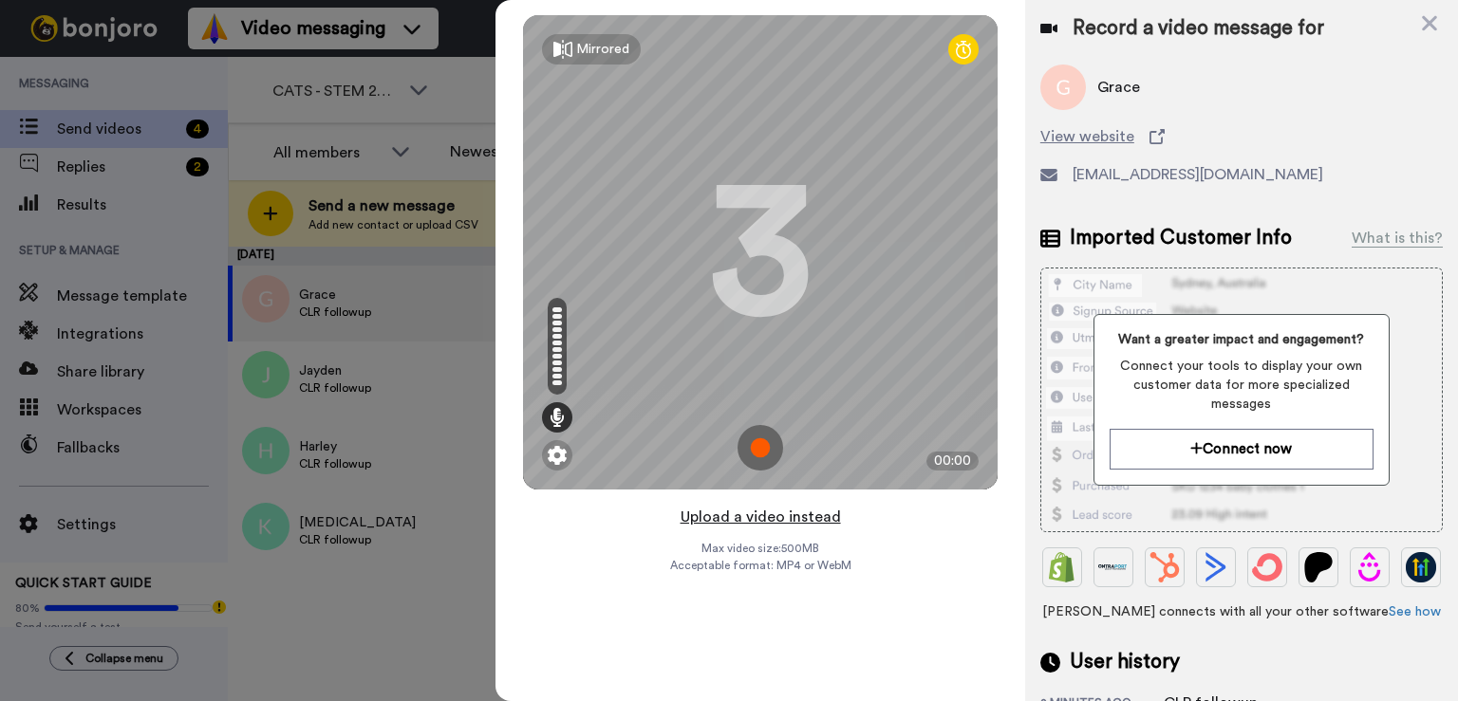
click at [764, 522] on button "Upload a video instead" at bounding box center [761, 517] width 172 height 25
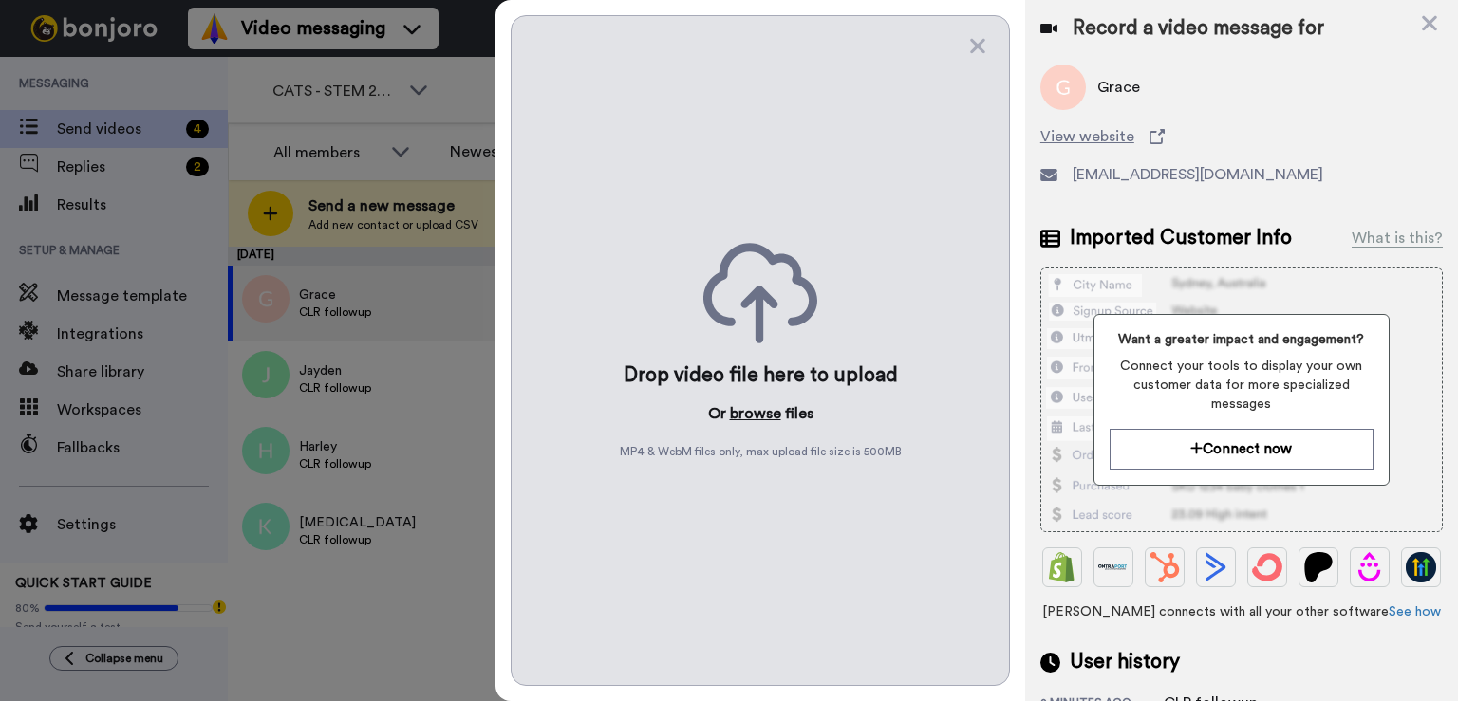
click at [766, 409] on button "browse" at bounding box center [755, 413] width 51 height 23
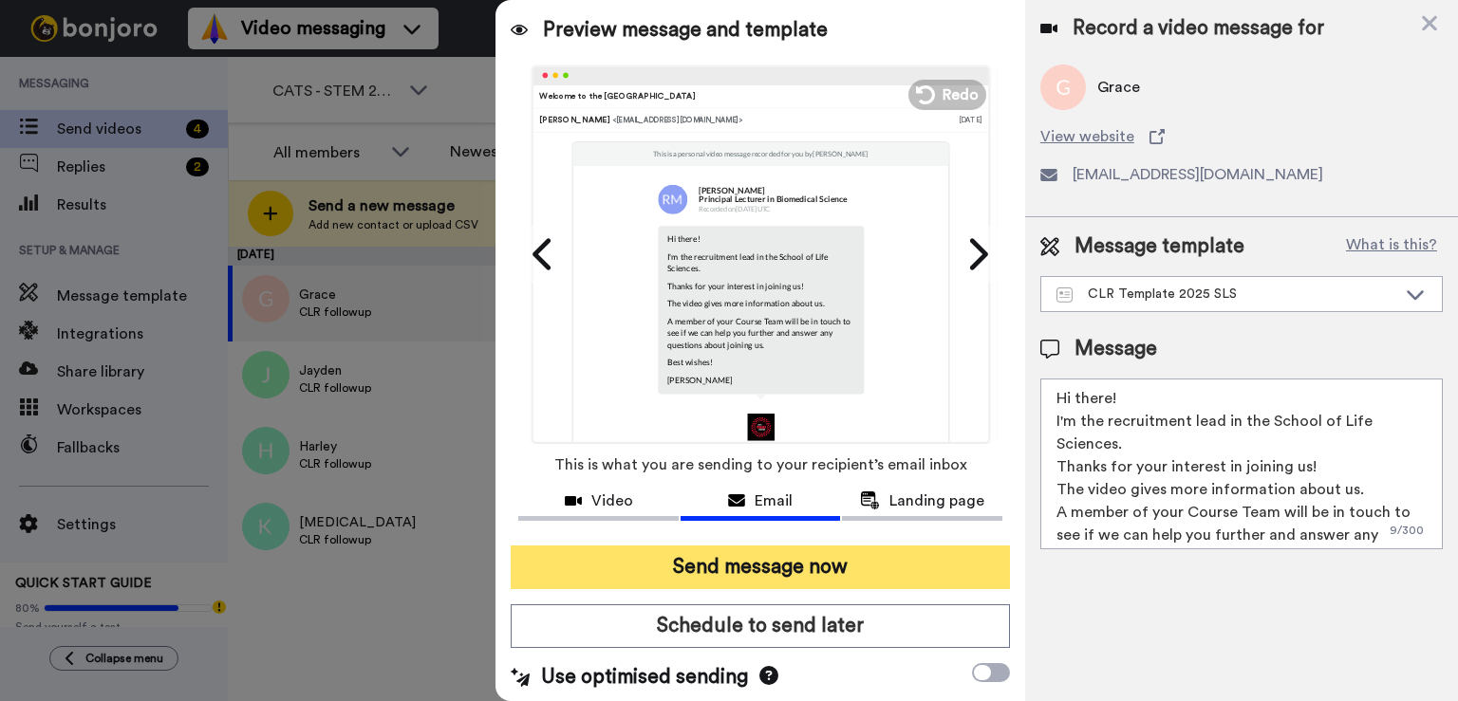
click at [916, 555] on button "Send message now" at bounding box center [760, 568] width 499 height 44
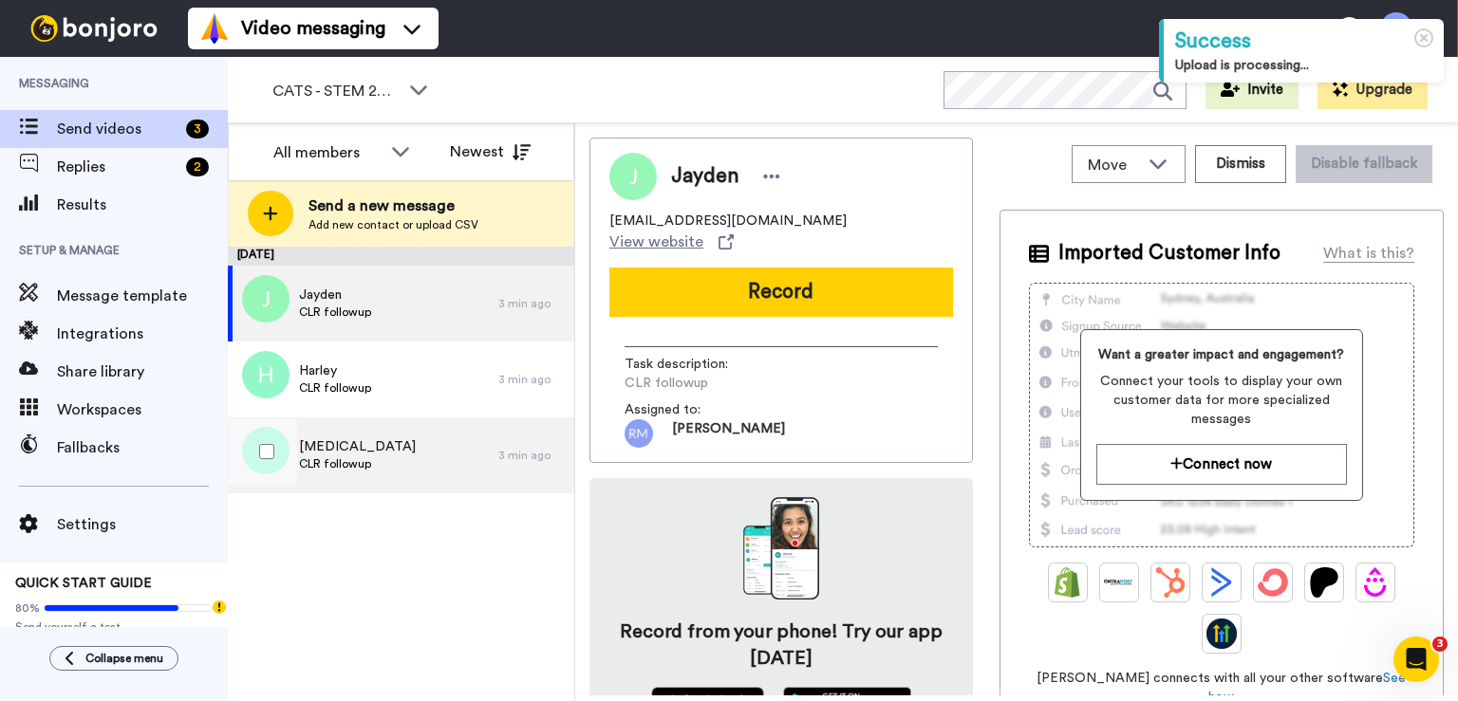
click at [371, 458] on div "[MEDICAL_DATA] CLR followup" at bounding box center [363, 456] width 270 height 76
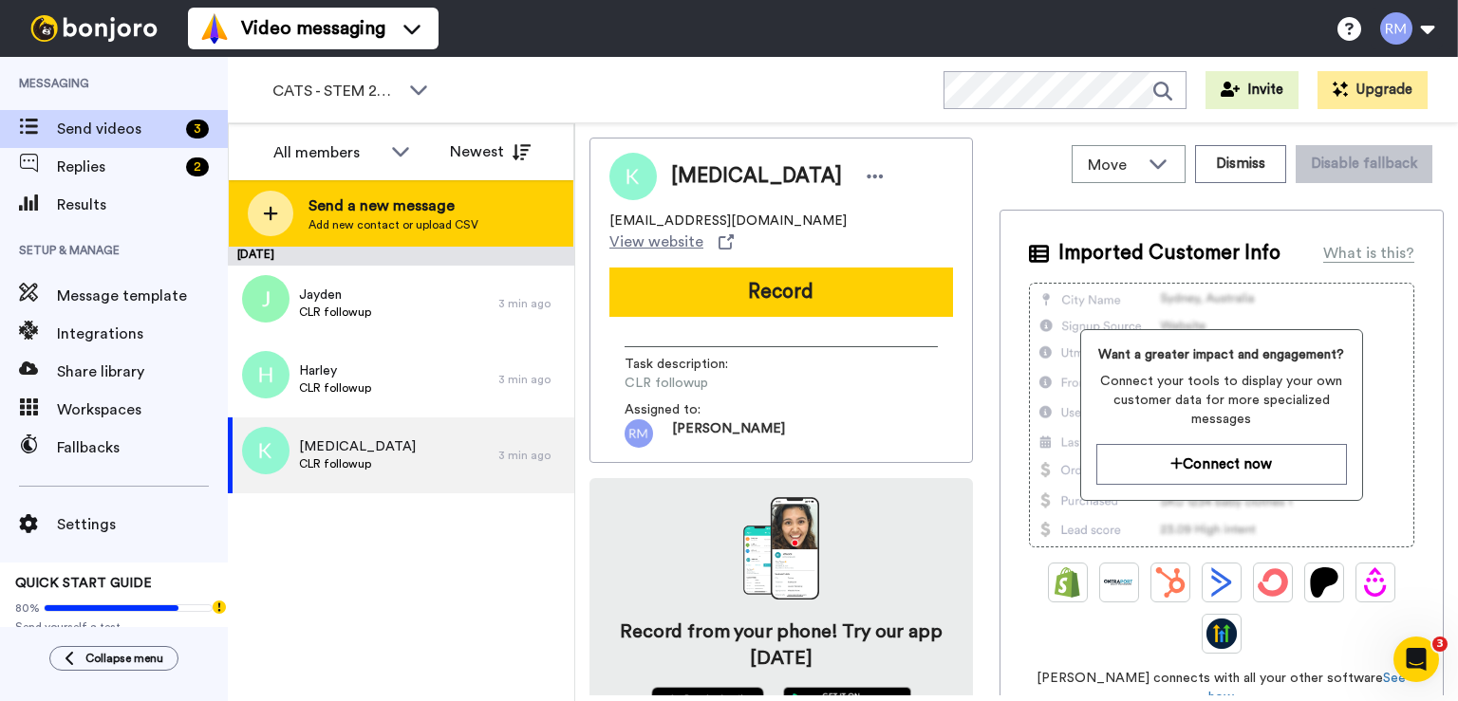
click at [337, 204] on span "Send a new message" at bounding box center [393, 206] width 170 height 23
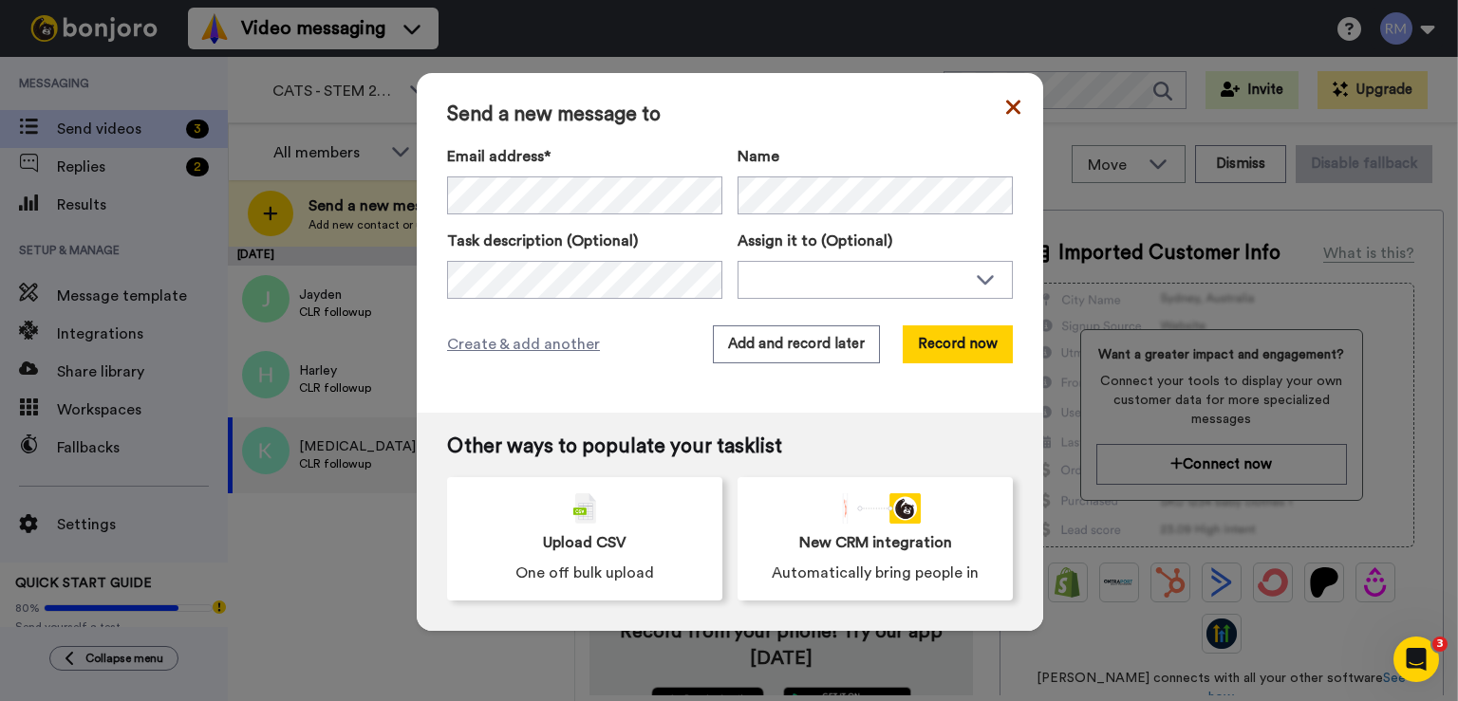
click at [1006, 96] on icon at bounding box center [1013, 107] width 14 height 23
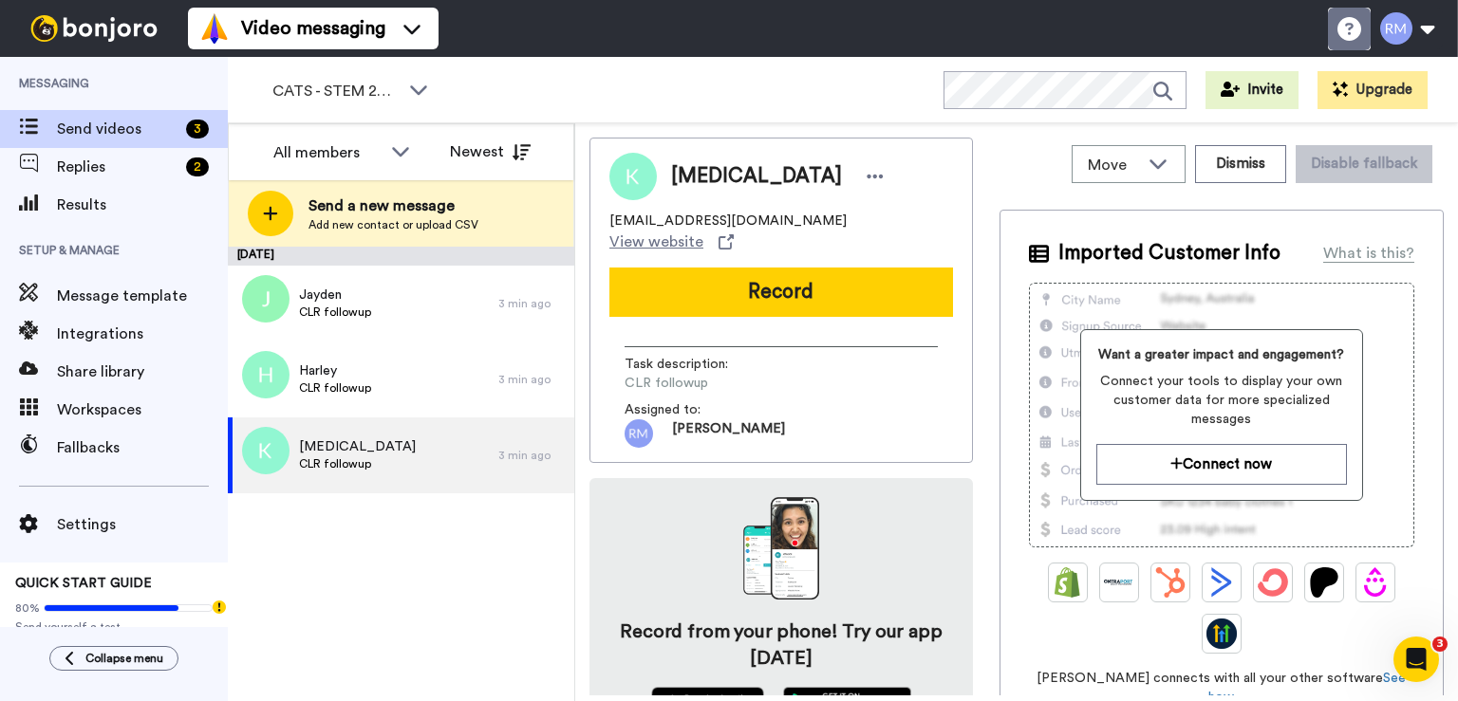
click at [1342, 28] on icon at bounding box center [1349, 29] width 24 height 24
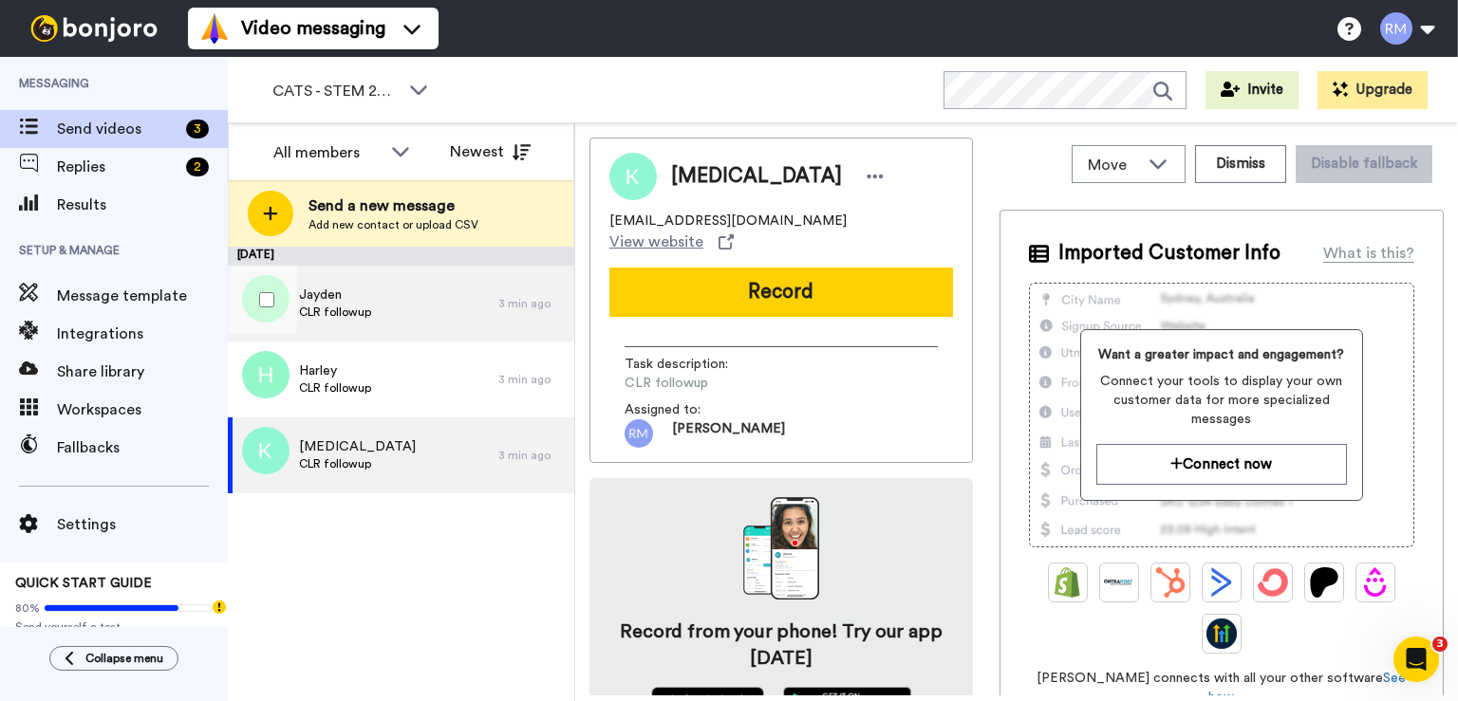
click at [404, 284] on div "[PERSON_NAME] followup" at bounding box center [363, 304] width 270 height 76
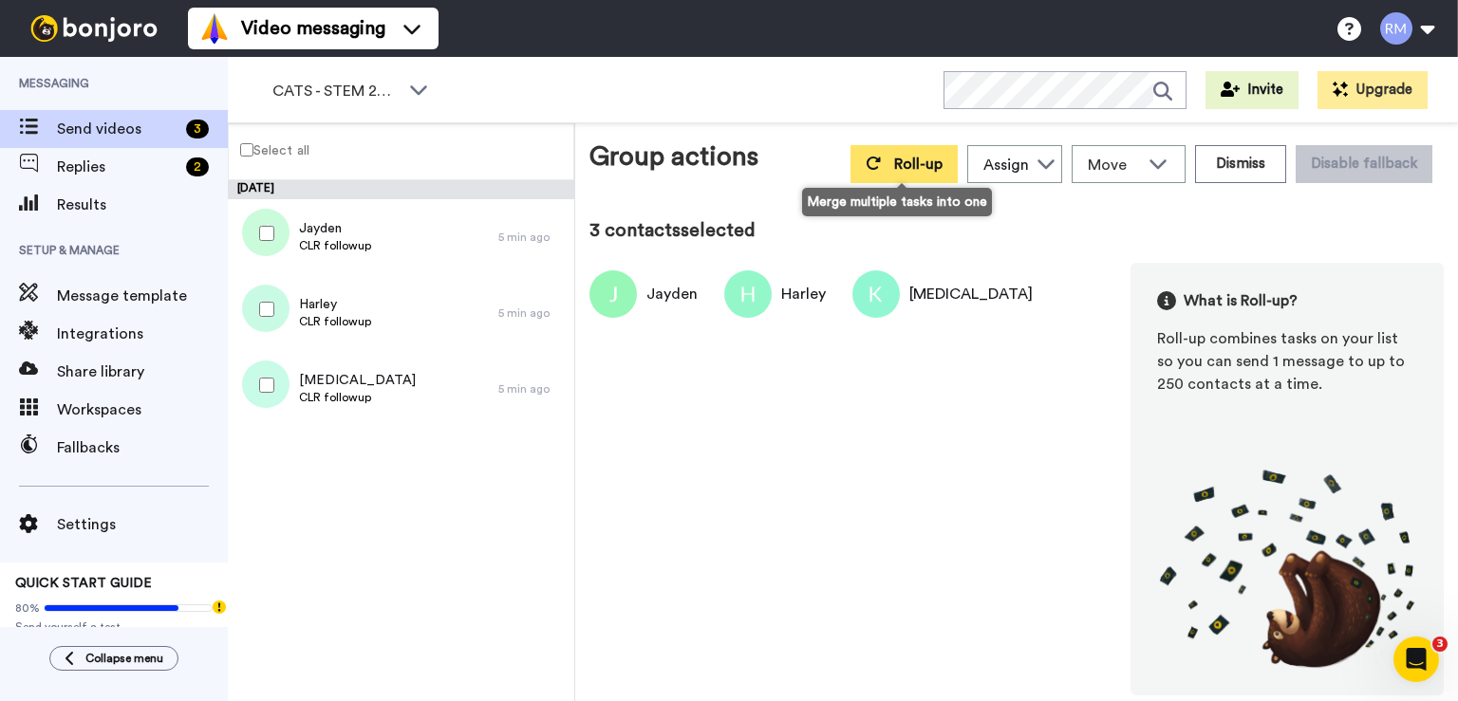
click at [921, 161] on span "Roll-up" at bounding box center [918, 164] width 48 height 15
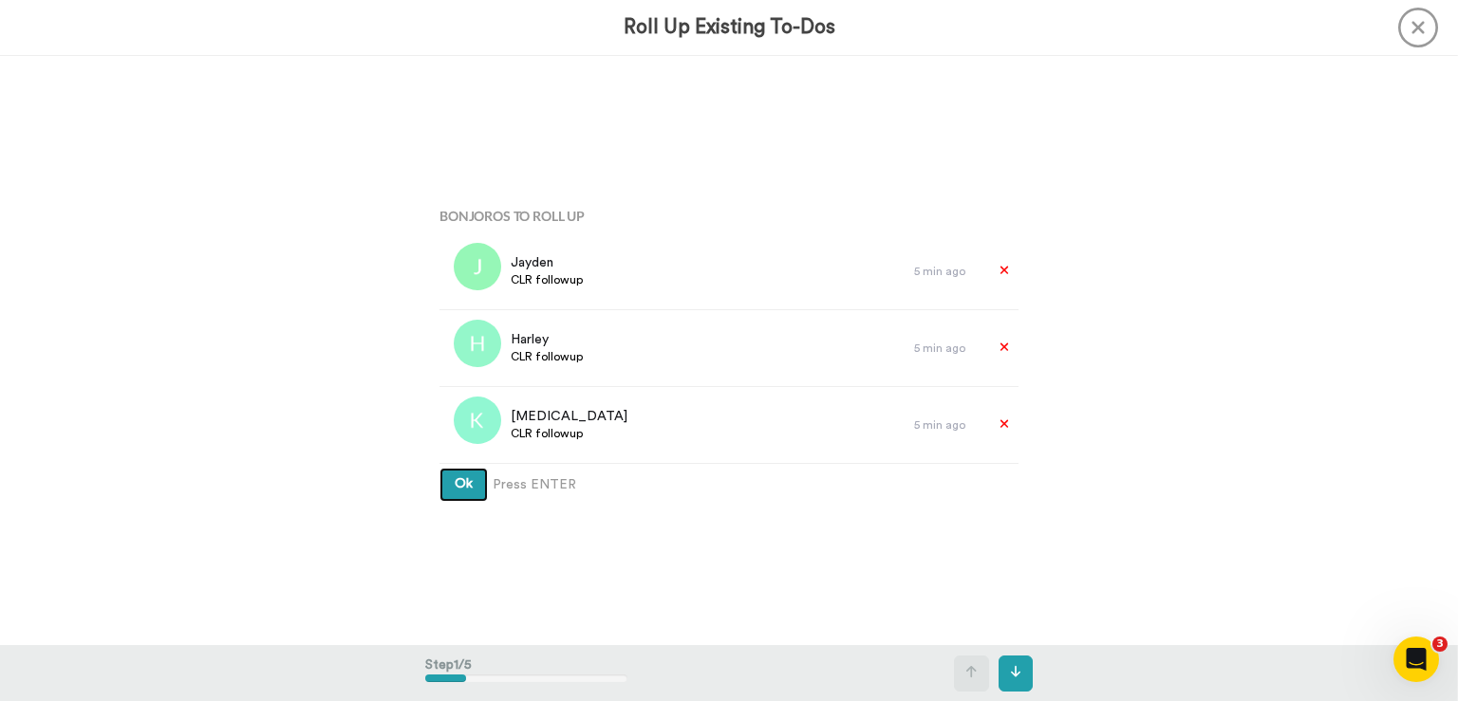
click at [461, 486] on span "Ok" at bounding box center [464, 483] width 18 height 13
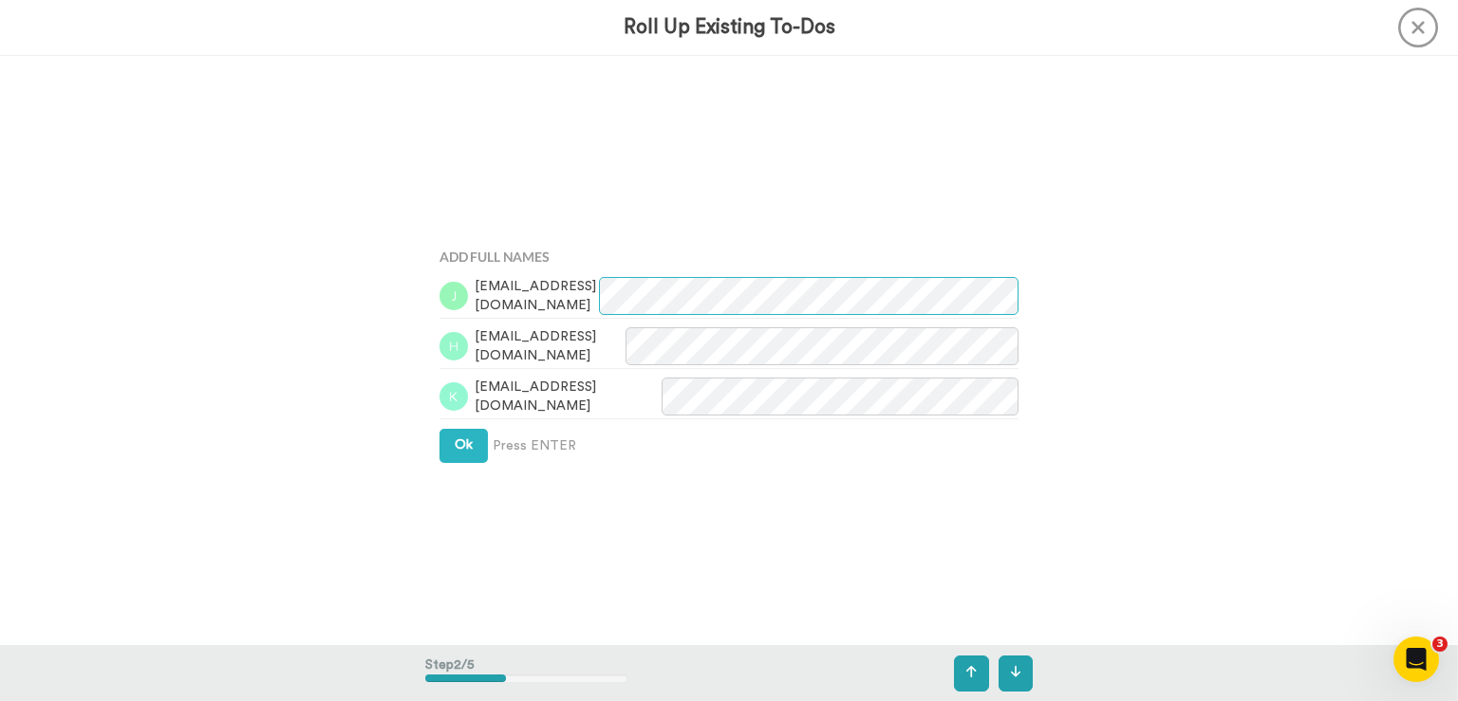
scroll to position [590, 0]
click at [457, 438] on span "Ok" at bounding box center [464, 443] width 18 height 13
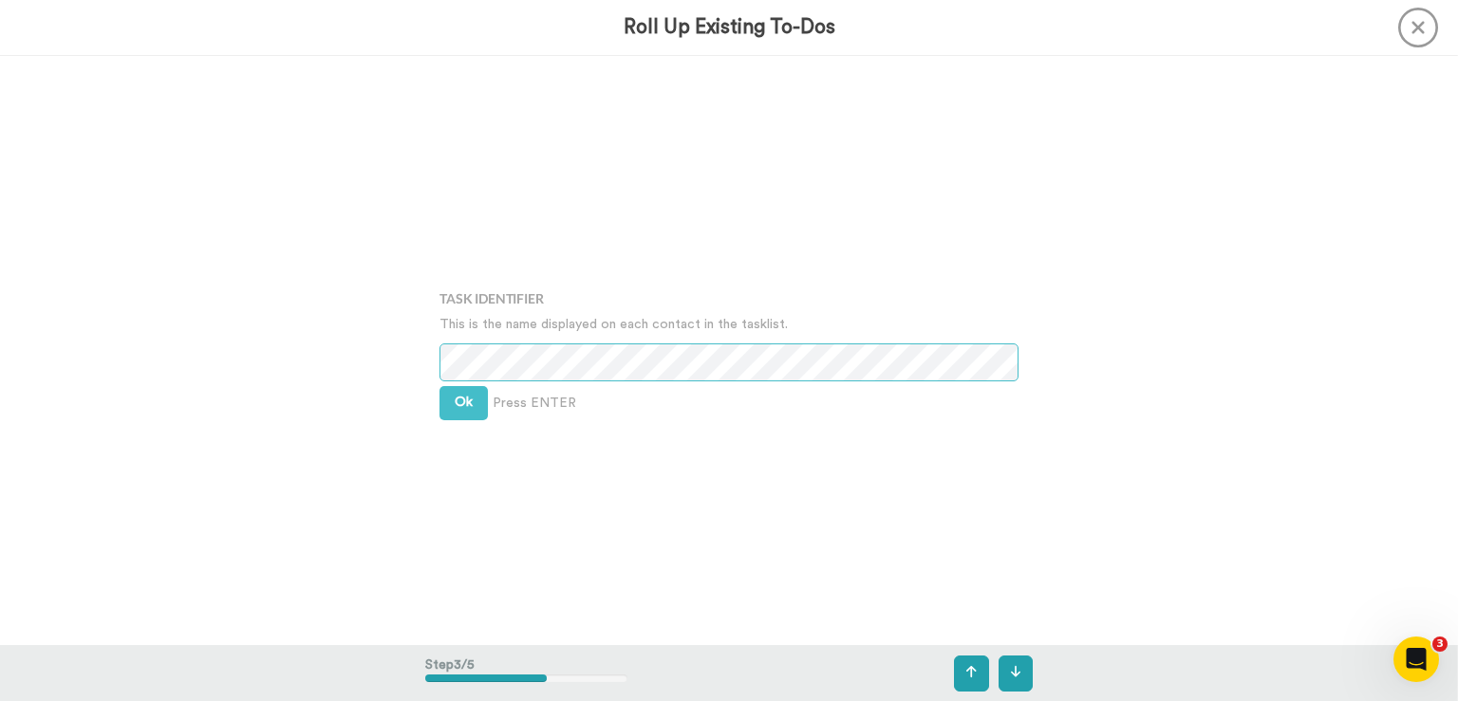
scroll to position [1180, 0]
click at [457, 407] on span "Ok" at bounding box center [464, 401] width 18 height 13
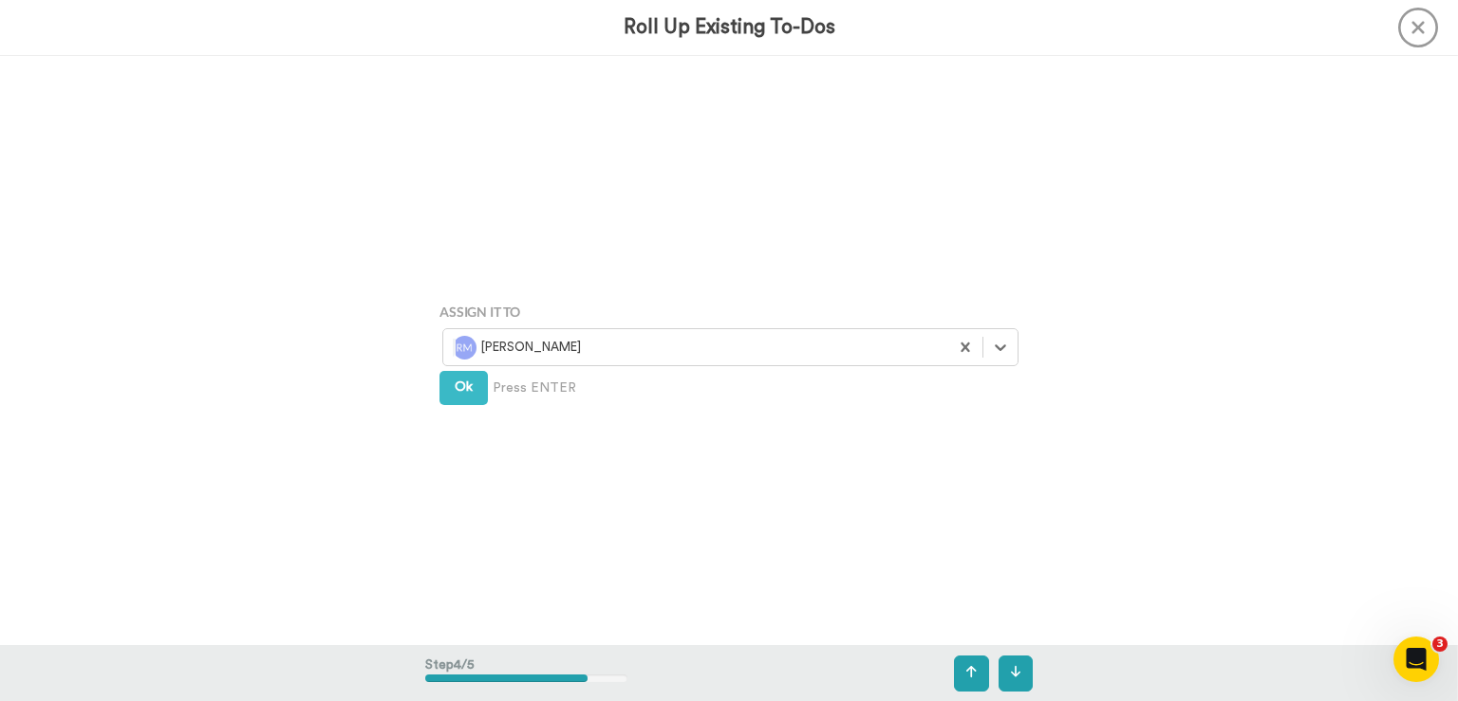
scroll to position [1769, 0]
click at [469, 386] on span "Ok" at bounding box center [464, 387] width 18 height 13
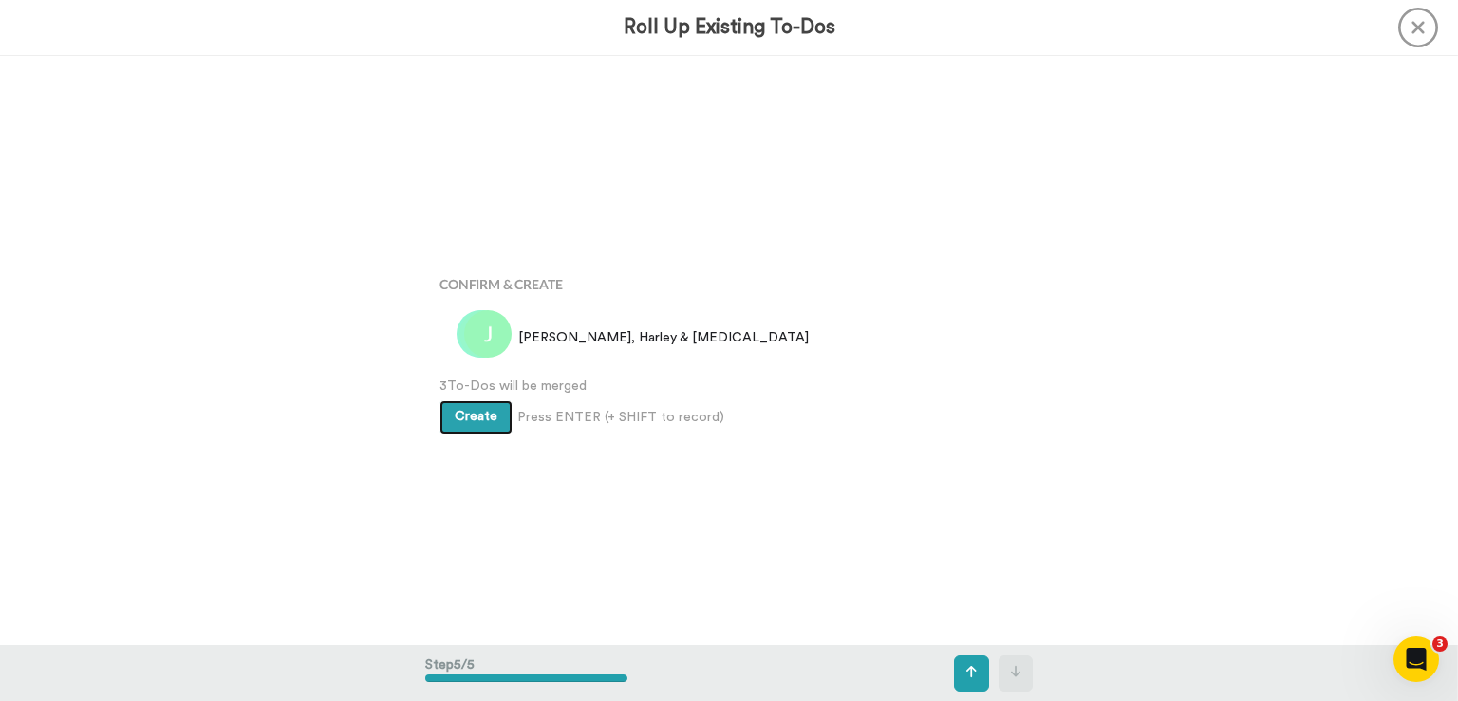
scroll to position [2359, 0]
click at [474, 421] on span "Create" at bounding box center [476, 415] width 43 height 13
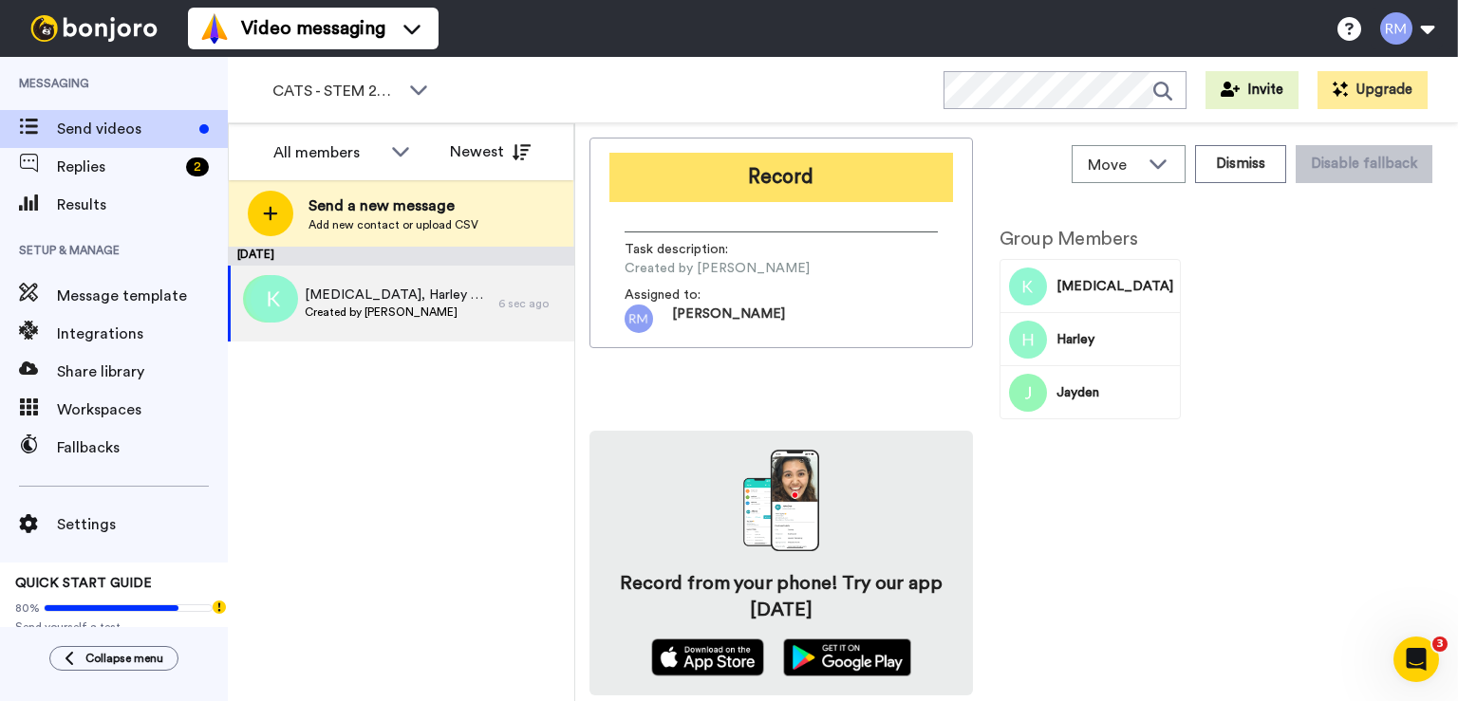
click at [753, 180] on button "Record" at bounding box center [781, 177] width 344 height 49
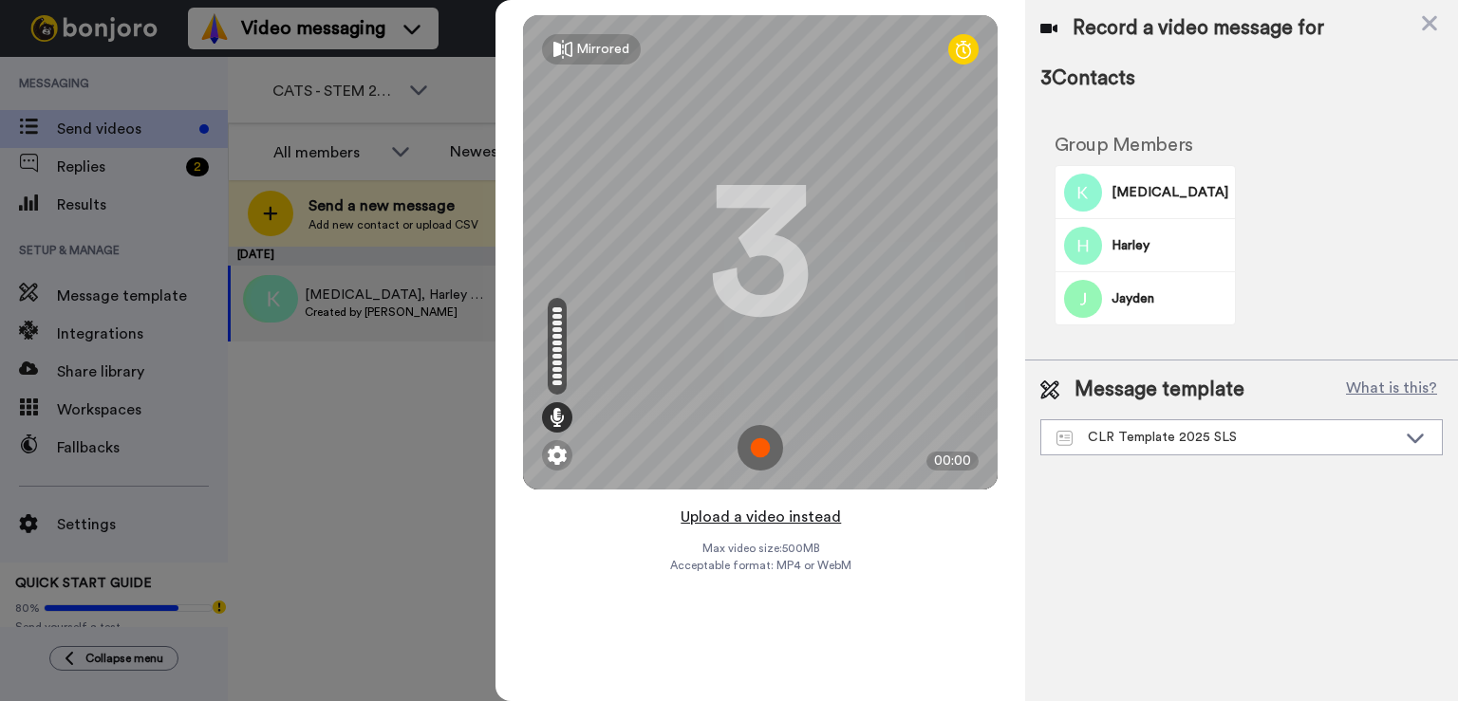
click at [752, 518] on button "Upload a video instead" at bounding box center [761, 517] width 172 height 25
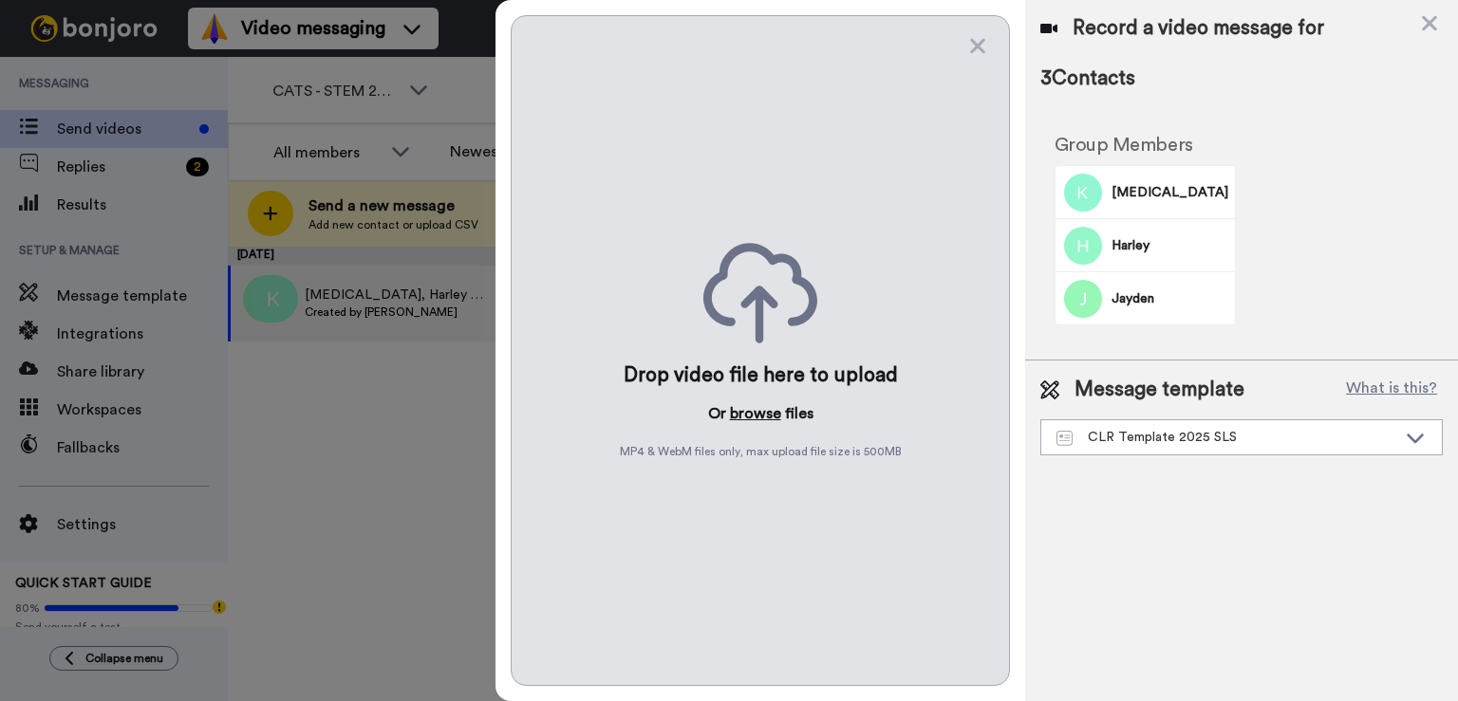
click at [737, 414] on button "browse" at bounding box center [755, 413] width 51 height 23
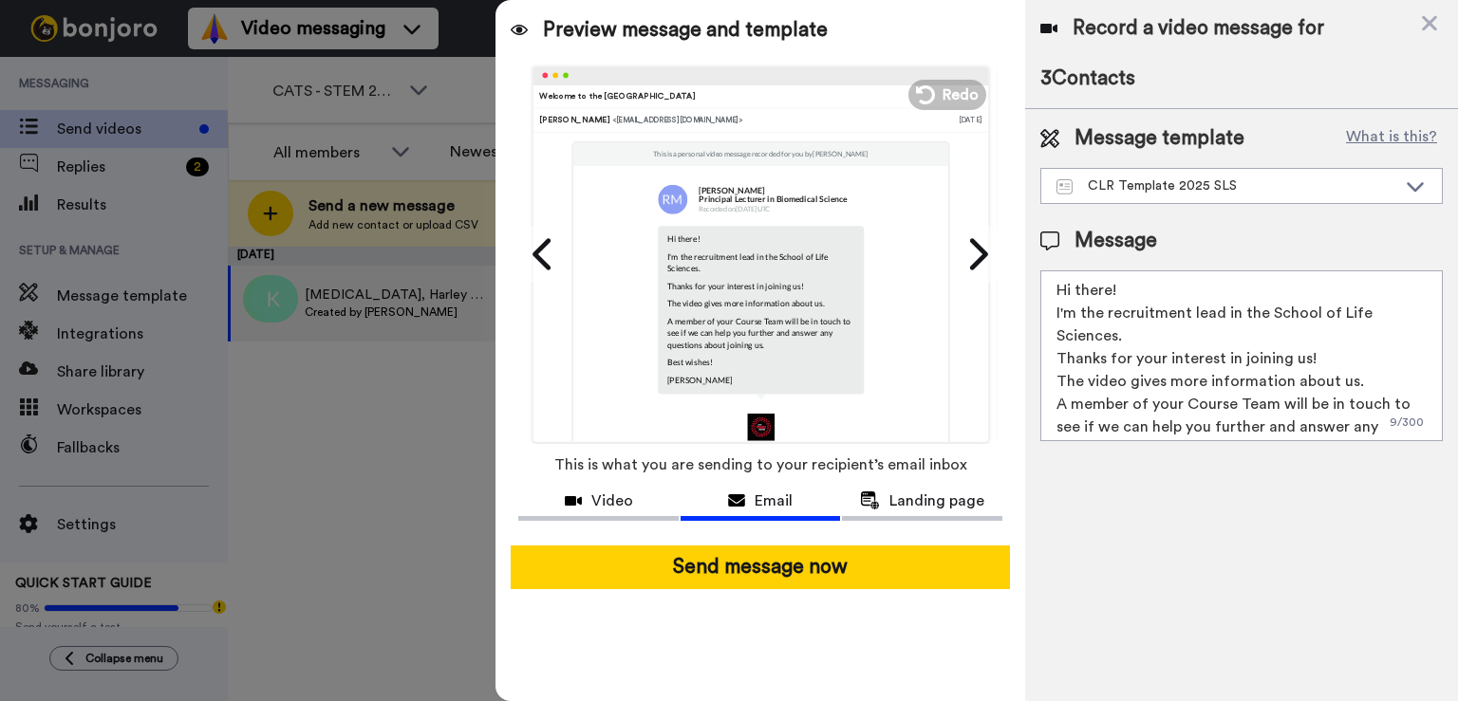
click at [1329, 186] on div "CLR Template 2025 SLS" at bounding box center [1226, 186] width 340 height 19
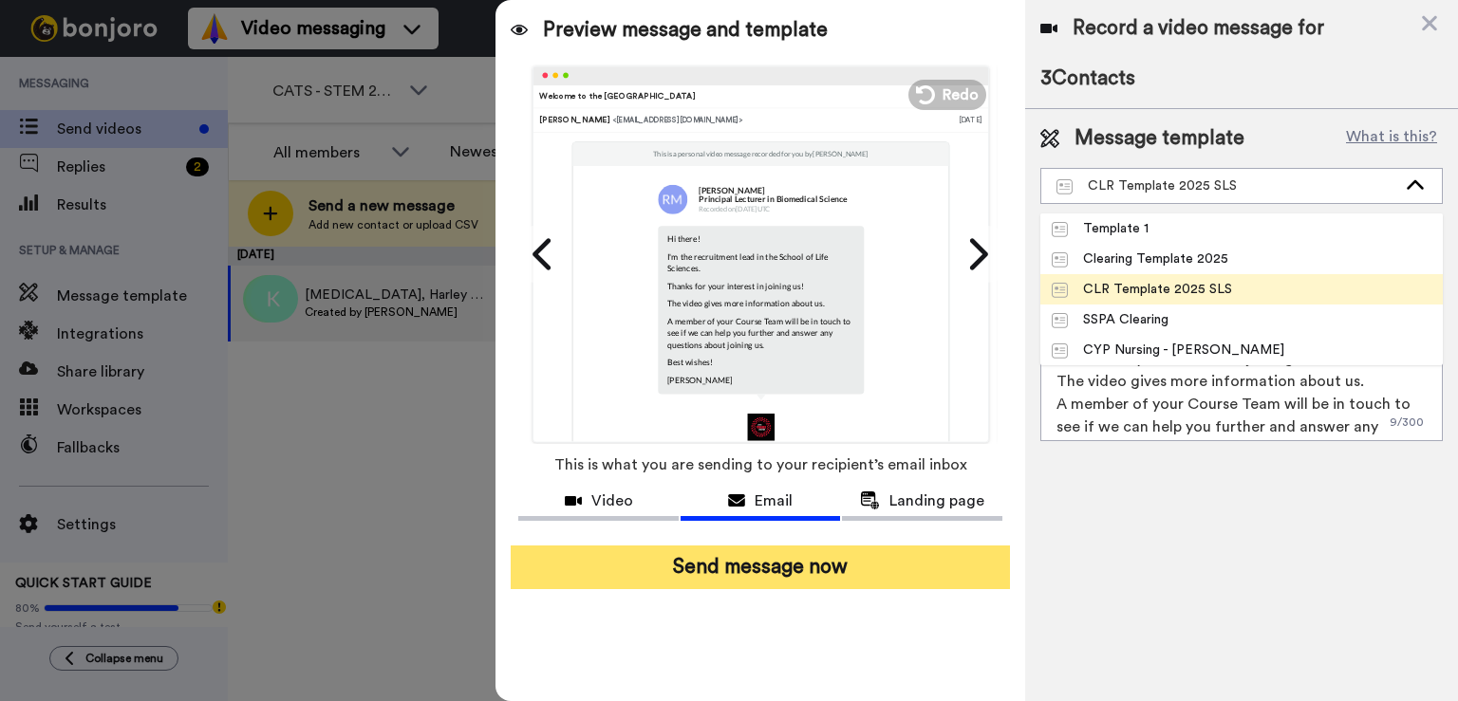
click at [782, 564] on button "Send message now" at bounding box center [760, 568] width 499 height 44
